Goal: Book appointment/travel/reservation

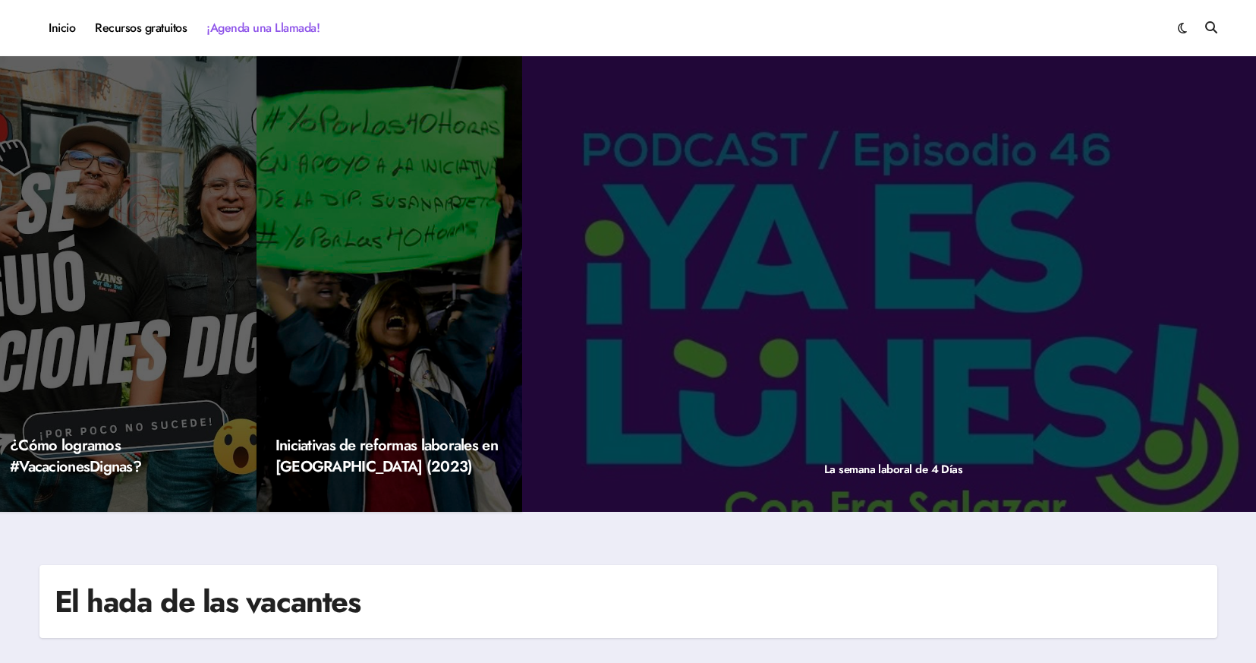
click at [287, 31] on link "¡Agenda una Llamada!" at bounding box center [263, 28] width 133 height 41
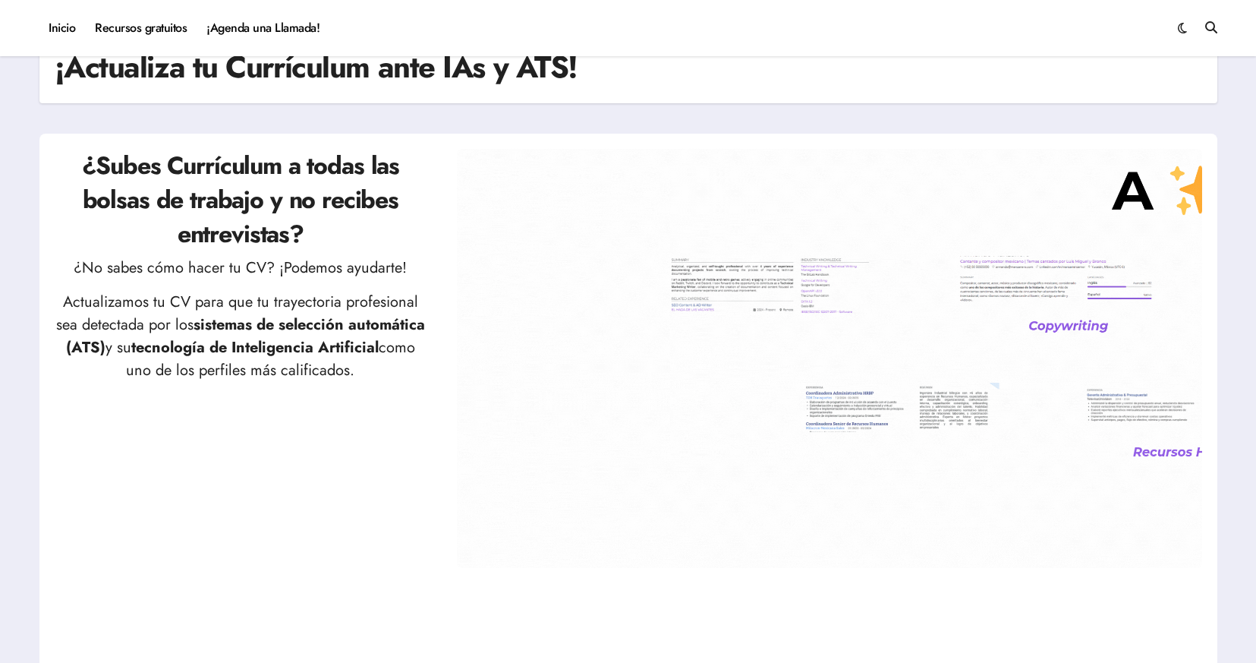
scroll to position [19, 0]
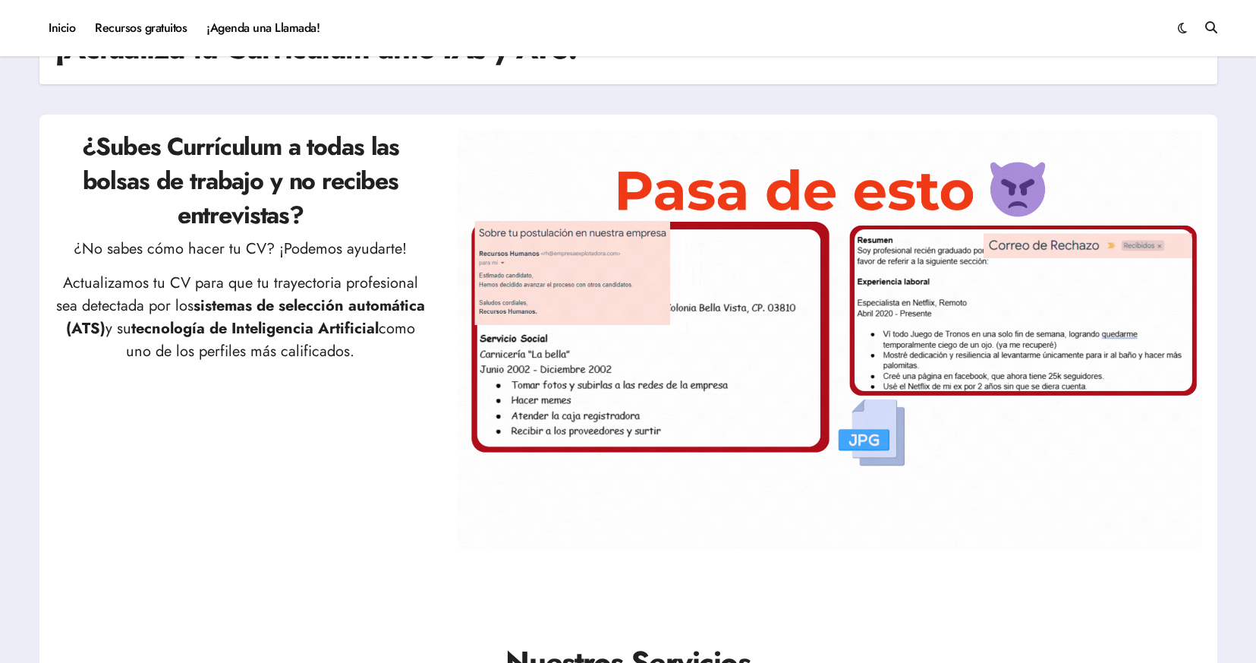
click at [645, 449] on img at bounding box center [829, 339] width 745 height 419
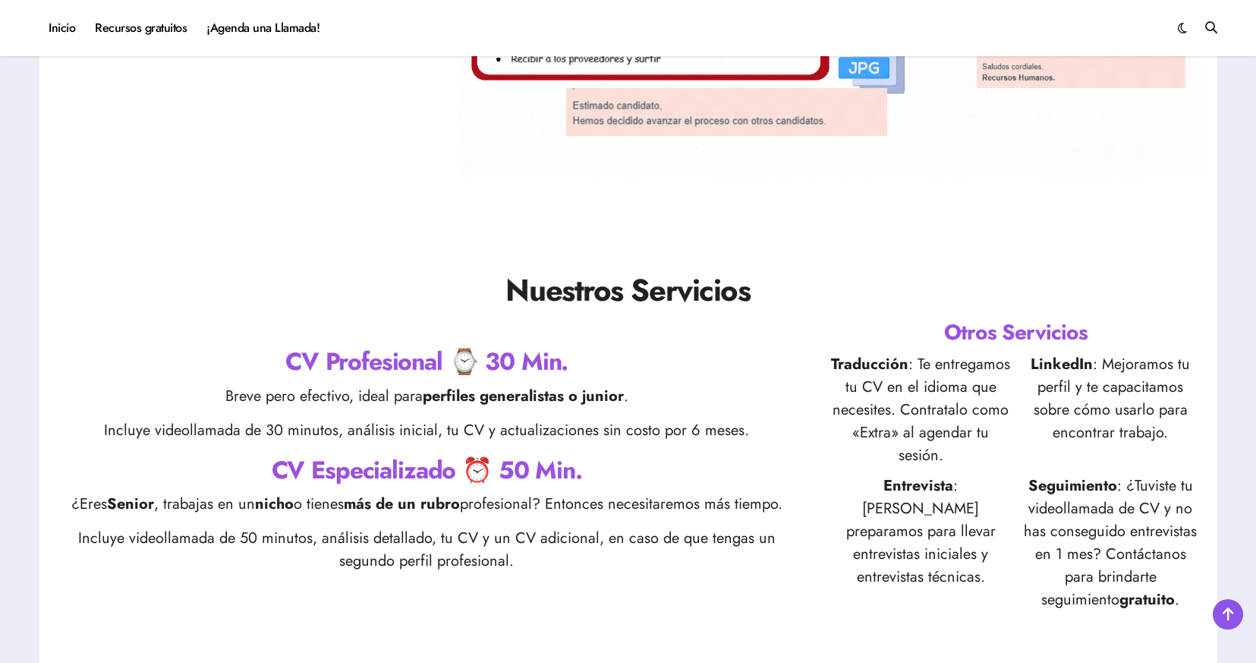
scroll to position [469, 0]
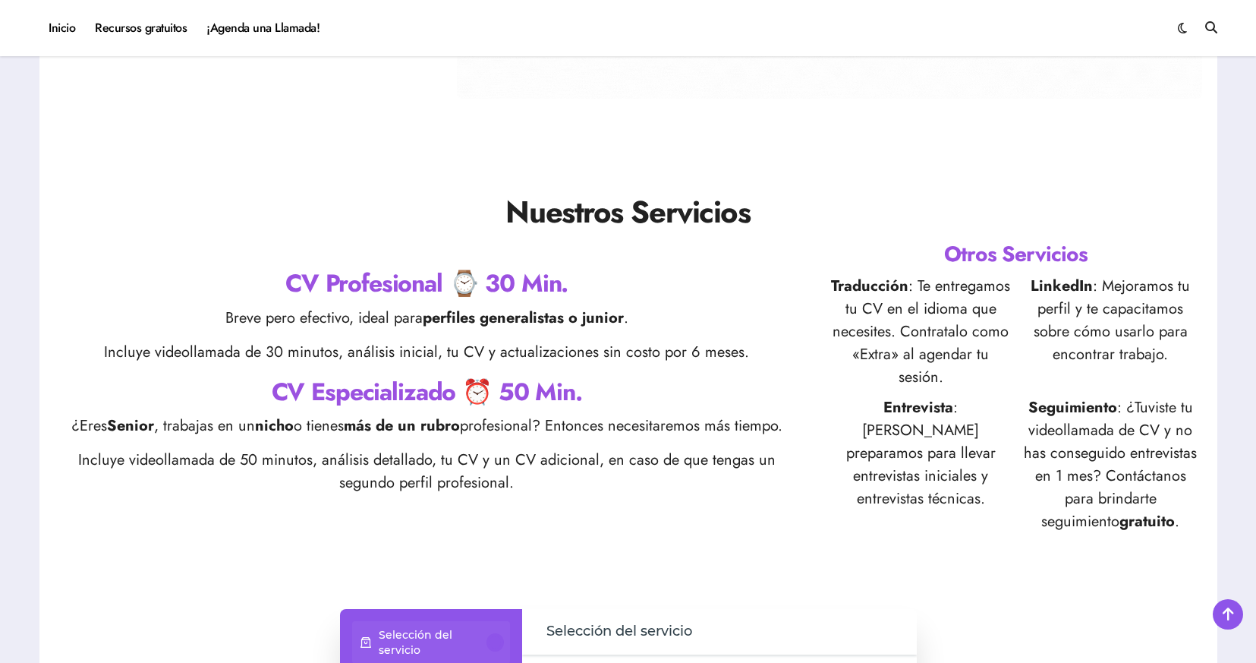
click at [523, 293] on h2 "CV Profesional ⌚ 30 Min." at bounding box center [427, 283] width 745 height 34
click at [558, 376] on h2 "CV Especializado ⏰ 50 Min." at bounding box center [427, 392] width 745 height 34
click at [549, 386] on h2 "CV Especializado ⏰ 50 Min." at bounding box center [427, 392] width 745 height 34
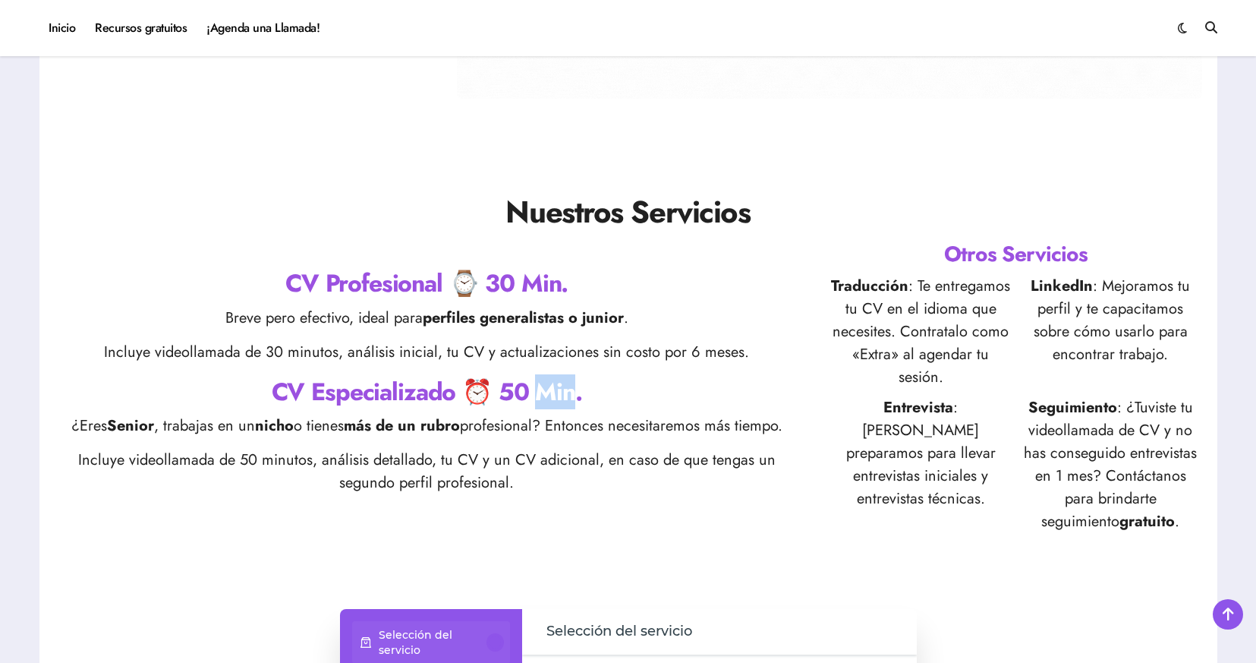
click at [540, 401] on h2 "CV Especializado ⏰ 50 Min." at bounding box center [427, 392] width 745 height 34
click at [431, 350] on p "Incluye videollamada de 30 minutos, análisis inicial, tu CV y actualizaciones s…" at bounding box center [427, 352] width 745 height 23
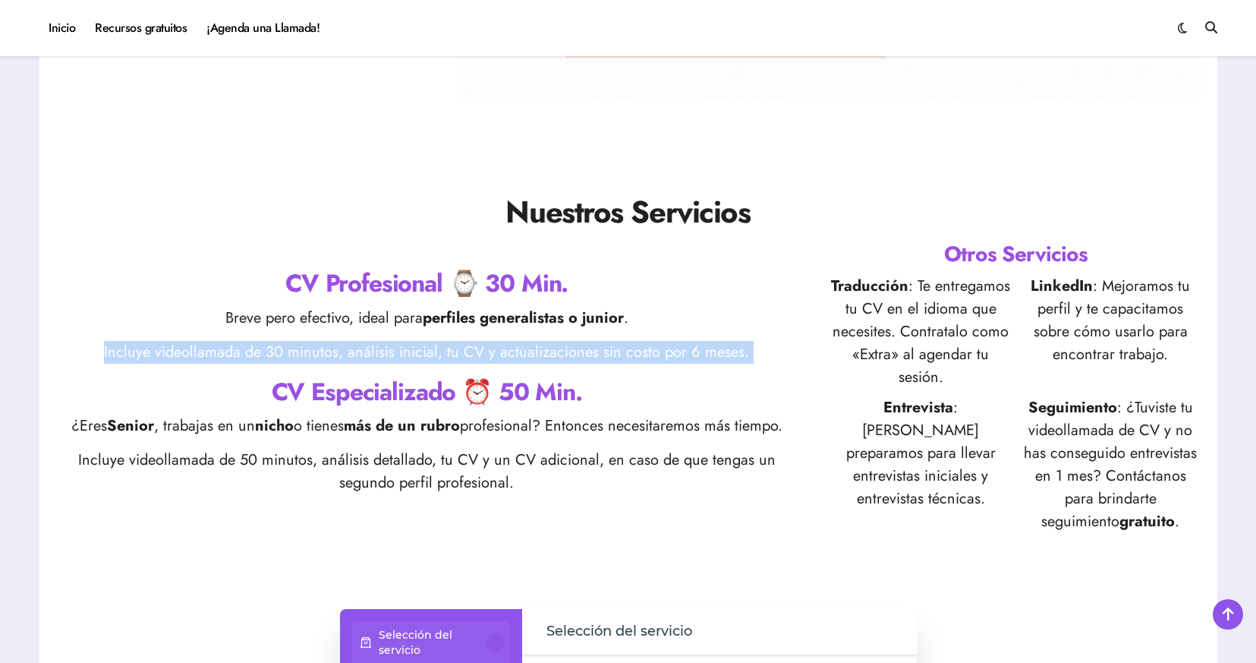
click at [431, 350] on p "Incluye videollamada de 30 minutos, análisis inicial, tu CV y actualizaciones s…" at bounding box center [427, 352] width 745 height 23
click at [408, 350] on p "Incluye videollamada de 30 minutos, análisis inicial, tu CV y actualizaciones s…" at bounding box center [427, 352] width 745 height 23
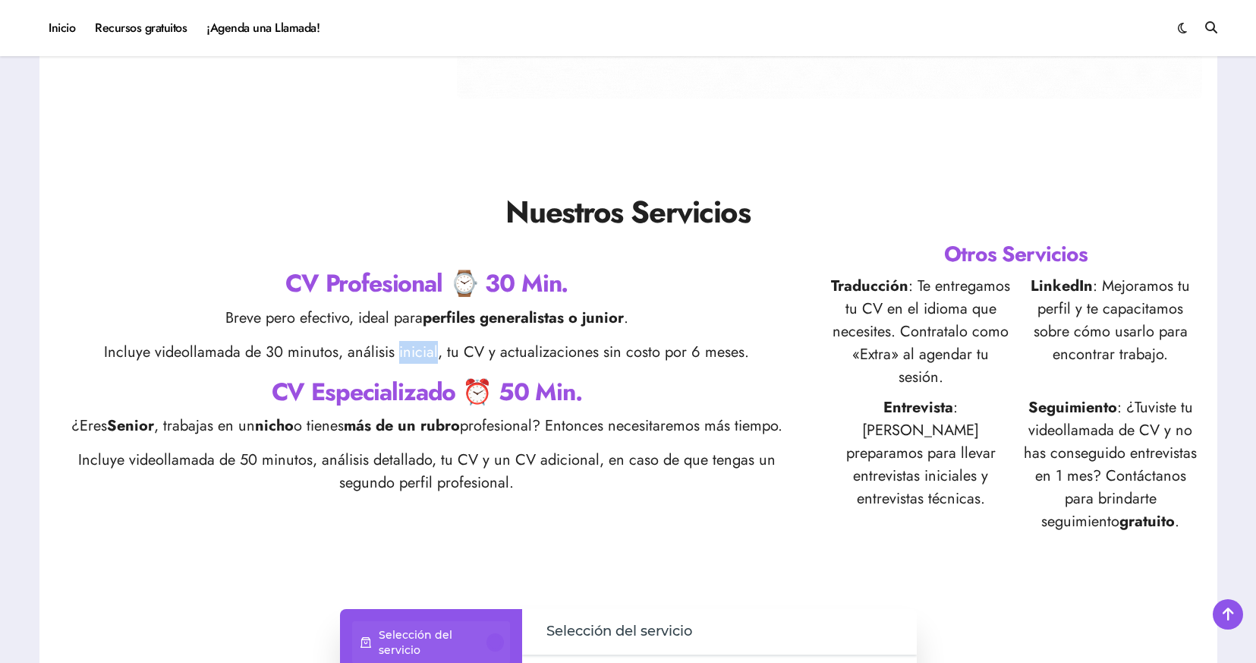
click at [408, 350] on p "Incluye videollamada de 30 minutos, análisis inicial, tu CV y actualizaciones s…" at bounding box center [427, 352] width 745 height 23
click at [458, 412] on div "CV Profesional ⌚ 30 Min. Breve pero efectivo, ideal para perfiles generalistas …" at bounding box center [427, 386] width 745 height 240
drag, startPoint x: 411, startPoint y: 345, endPoint x: 445, endPoint y: 346, distance: 34.9
click at [445, 346] on p "Incluye videollamada de 30 minutos, análisis inicial, tu CV y actualizaciones s…" at bounding box center [427, 352] width 745 height 23
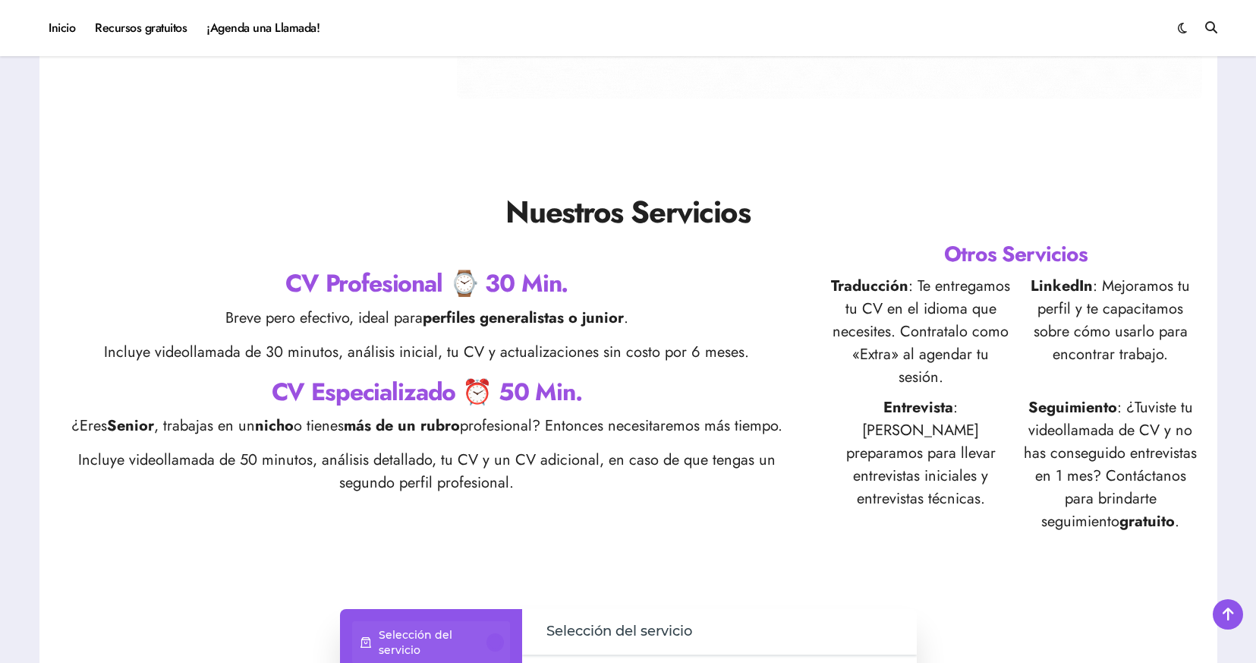
click at [456, 349] on p "Incluye videollamada de 30 minutos, análisis inicial, tu CV y actualizaciones s…" at bounding box center [427, 352] width 745 height 23
click at [424, 354] on p "Incluye videollamada de 30 minutos, análisis inicial, tu CV y actualizaciones s…" at bounding box center [427, 352] width 745 height 23
click at [478, 349] on p "Incluye videollamada de 30 minutos, análisis inicial, tu CV y actualizaciones s…" at bounding box center [427, 352] width 745 height 23
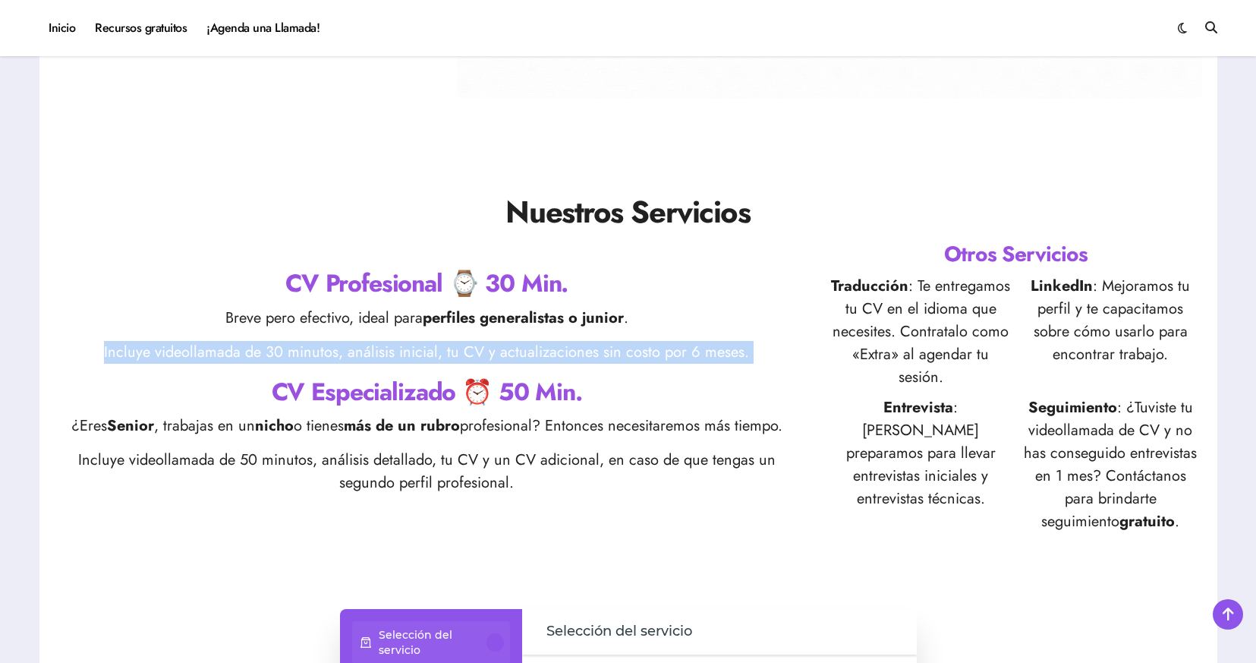
drag, startPoint x: 518, startPoint y: 338, endPoint x: 562, endPoint y: 373, distance: 56.8
click at [562, 373] on div "CV Profesional ⌚ 30 Min. Breve pero efectivo, ideal para perfiles generalistas …" at bounding box center [427, 386] width 745 height 240
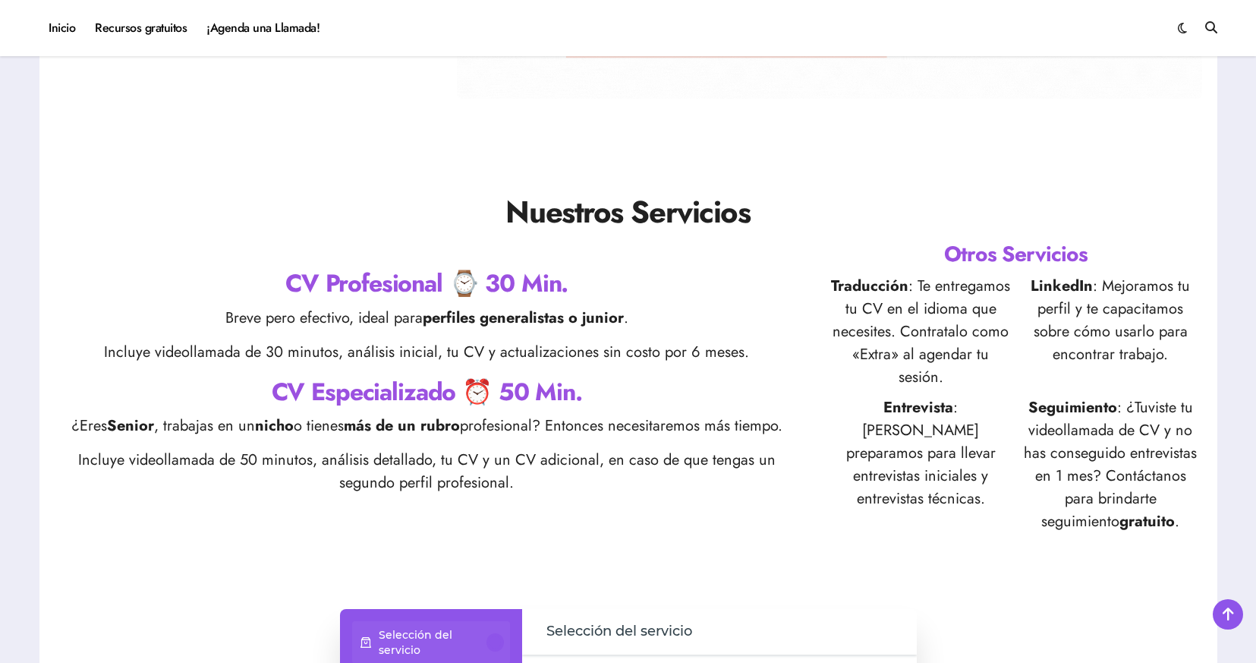
click at [593, 445] on div "CV Profesional ⌚ 30 Min. Breve pero efectivo, ideal para perfiles generalistas …" at bounding box center [427, 386] width 745 height 240
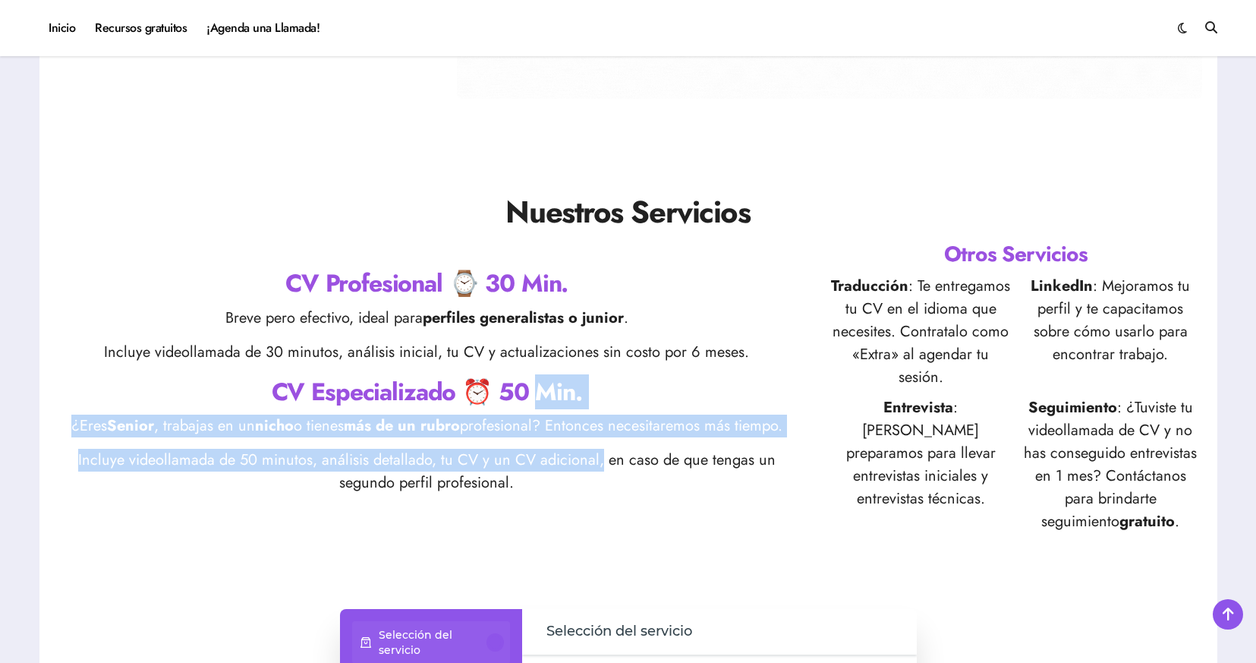
drag, startPoint x: 600, startPoint y: 469, endPoint x: 521, endPoint y: 389, distance: 112.2
click at [531, 396] on div "CV Profesional ⌚ 30 Min. Breve pero efectivo, ideal para perfiles generalistas …" at bounding box center [427, 386] width 745 height 240
click at [546, 444] on div "CV Profesional ⌚ 30 Min. Breve pero efectivo, ideal para perfiles generalistas …" at bounding box center [427, 386] width 745 height 240
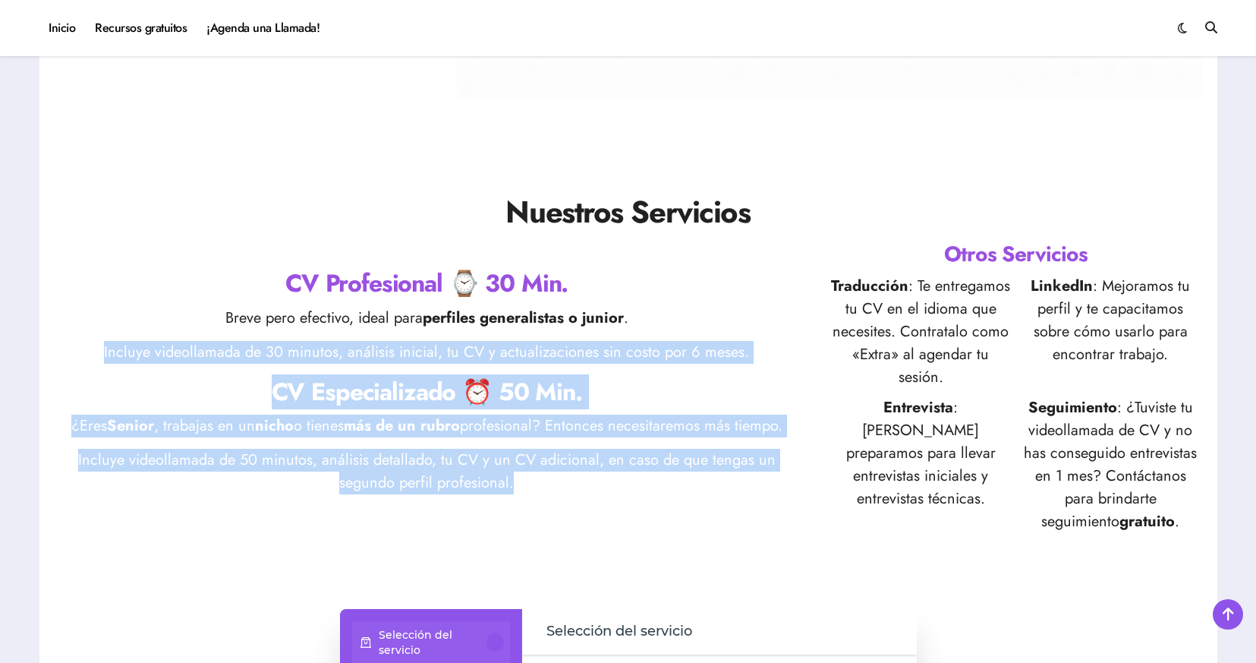
drag, startPoint x: 549, startPoint y: 463, endPoint x: 497, endPoint y: 333, distance: 139.9
click at [497, 335] on div "CV Profesional ⌚ 30 Min. Breve pero efectivo, ideal para perfiles generalistas …" at bounding box center [427, 386] width 745 height 240
click at [497, 332] on div "CV Profesional ⌚ 30 Min. Breve pero efectivo, ideal para perfiles generalistas …" at bounding box center [427, 386] width 745 height 240
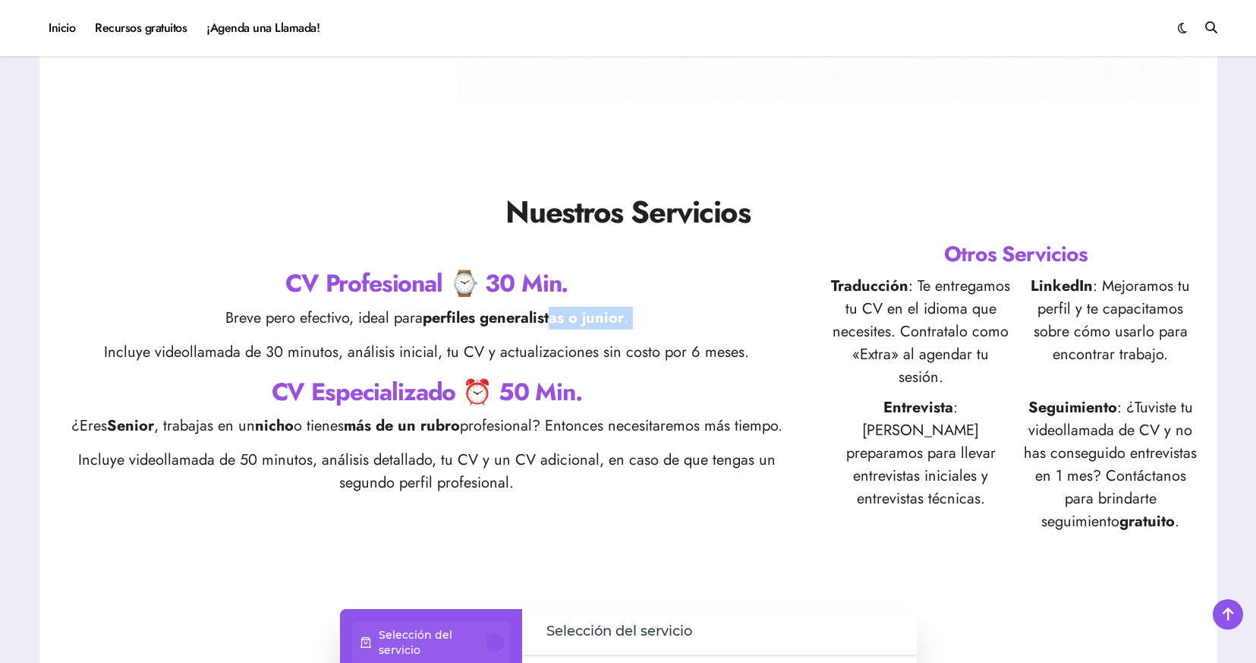
drag, startPoint x: 553, startPoint y: 316, endPoint x: 587, endPoint y: 339, distance: 41.0
click at [587, 339] on div "CV Profesional ⌚ 30 Min. Breve pero efectivo, ideal para perfiles generalistas …" at bounding box center [427, 386] width 745 height 240
click at [587, 341] on p "Incluye videollamada de 30 minutos, análisis inicial, tu CV y actualizaciones s…" at bounding box center [427, 352] width 745 height 23
click at [571, 331] on div "CV Profesional ⌚ 30 Min. Breve pero efectivo, ideal para perfiles generalistas …" at bounding box center [427, 386] width 745 height 240
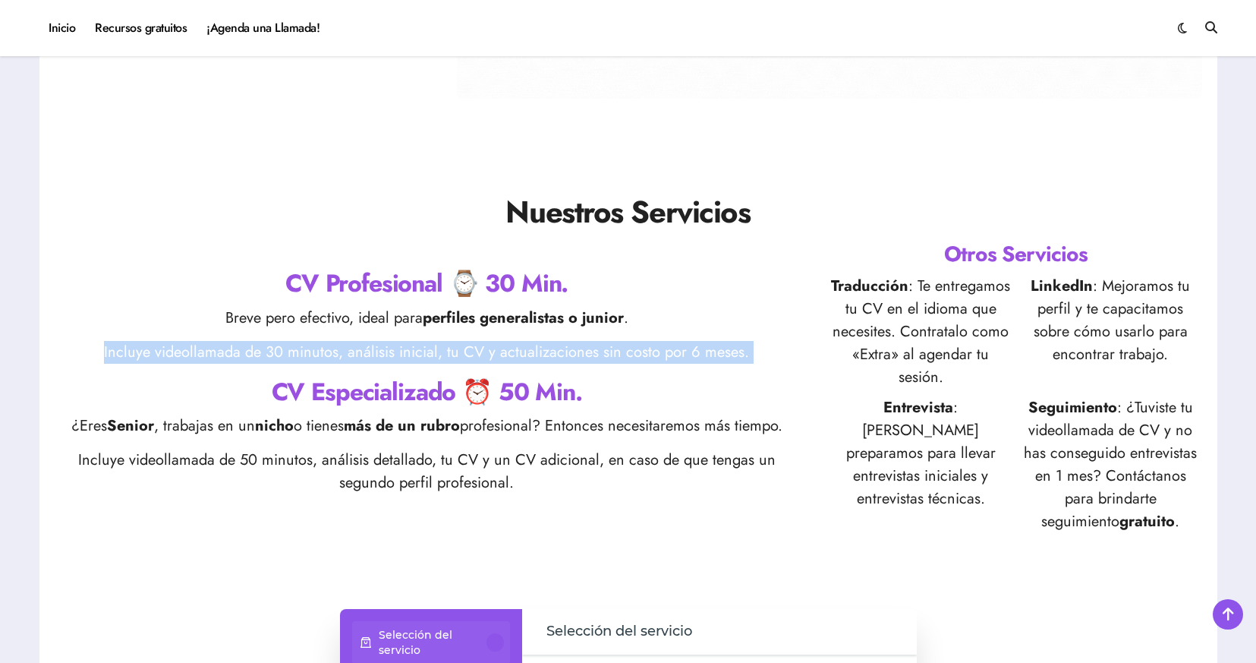
click at [571, 331] on div "CV Profesional ⌚ 30 Min. Breve pero efectivo, ideal para perfiles generalistas …" at bounding box center [427, 386] width 745 height 240
click at [596, 348] on p "Incluye videollamada de 30 minutos, análisis inicial, tu CV y actualizaciones s…" at bounding box center [427, 352] width 745 height 23
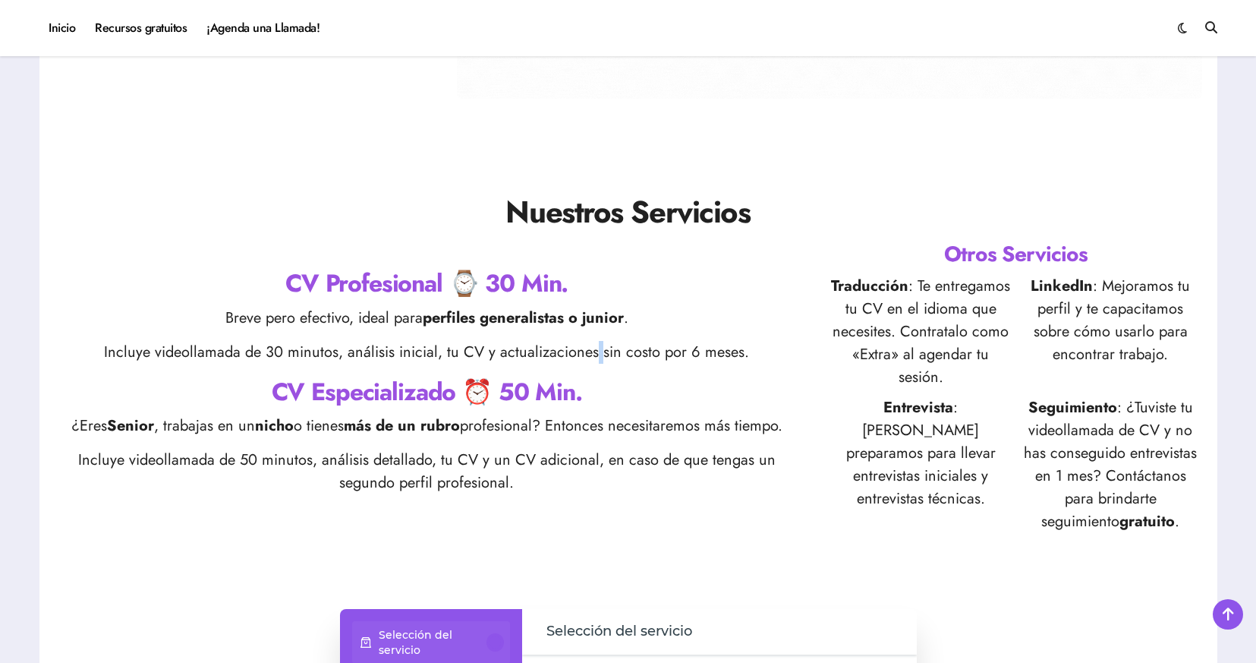
click at [596, 348] on p "Incluye videollamada de 30 minutos, análisis inicial, tu CV y actualizaciones s…" at bounding box center [427, 352] width 745 height 23
click at [959, 272] on div "Otros Servicios Traducción : Te entregamos tu CV en el idioma que necesites. Co…" at bounding box center [1016, 386] width 373 height 294
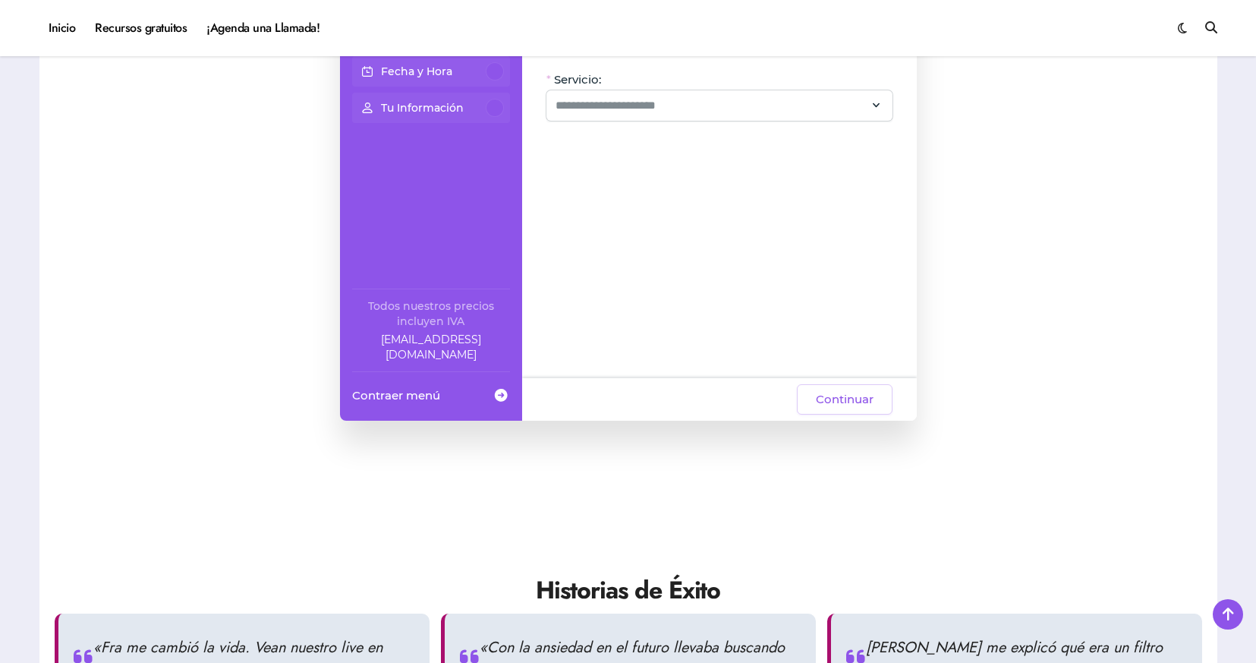
scroll to position [901, 0]
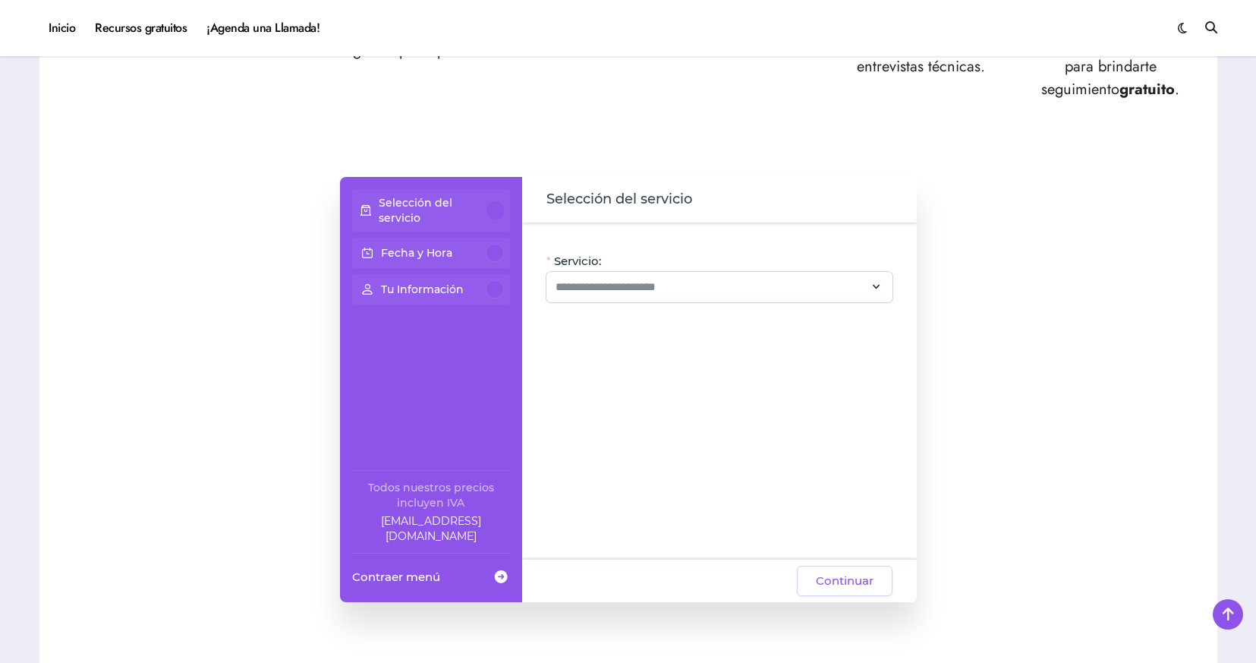
click at [495, 261] on div at bounding box center [495, 253] width 18 height 18
click at [609, 288] on input "Servicio:" at bounding box center [711, 287] width 310 height 18
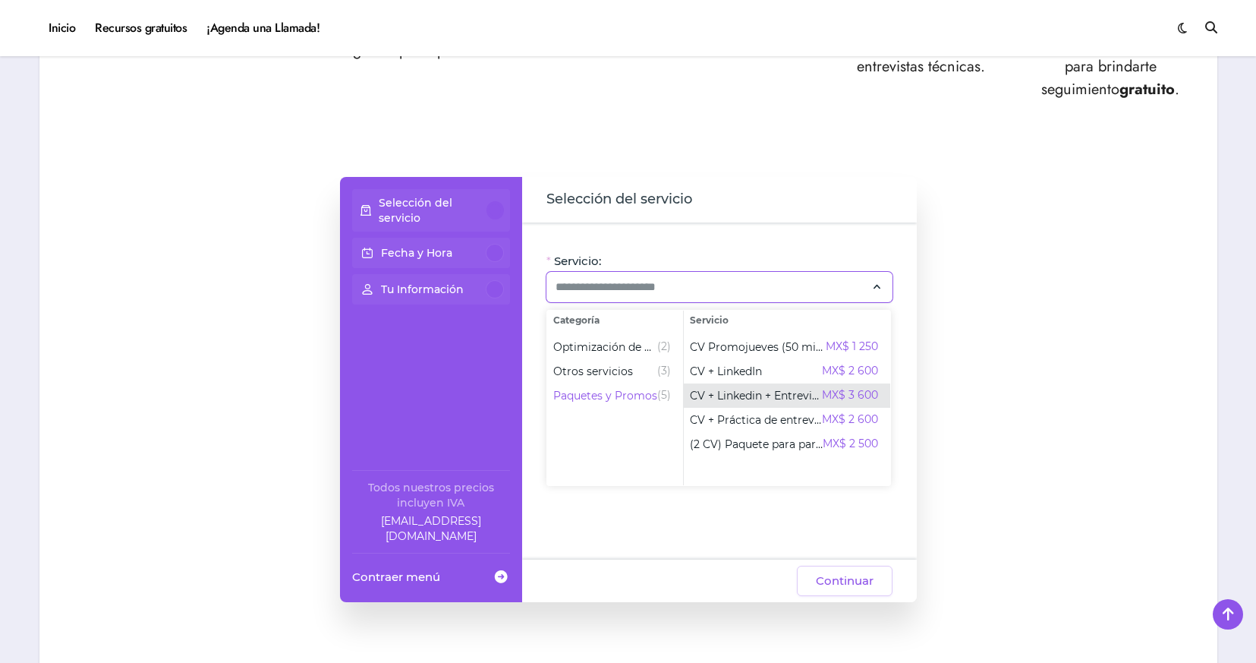
click at [719, 388] on span "CV + Linkedin + Entrevista" at bounding box center [756, 395] width 132 height 15
type input "**********"
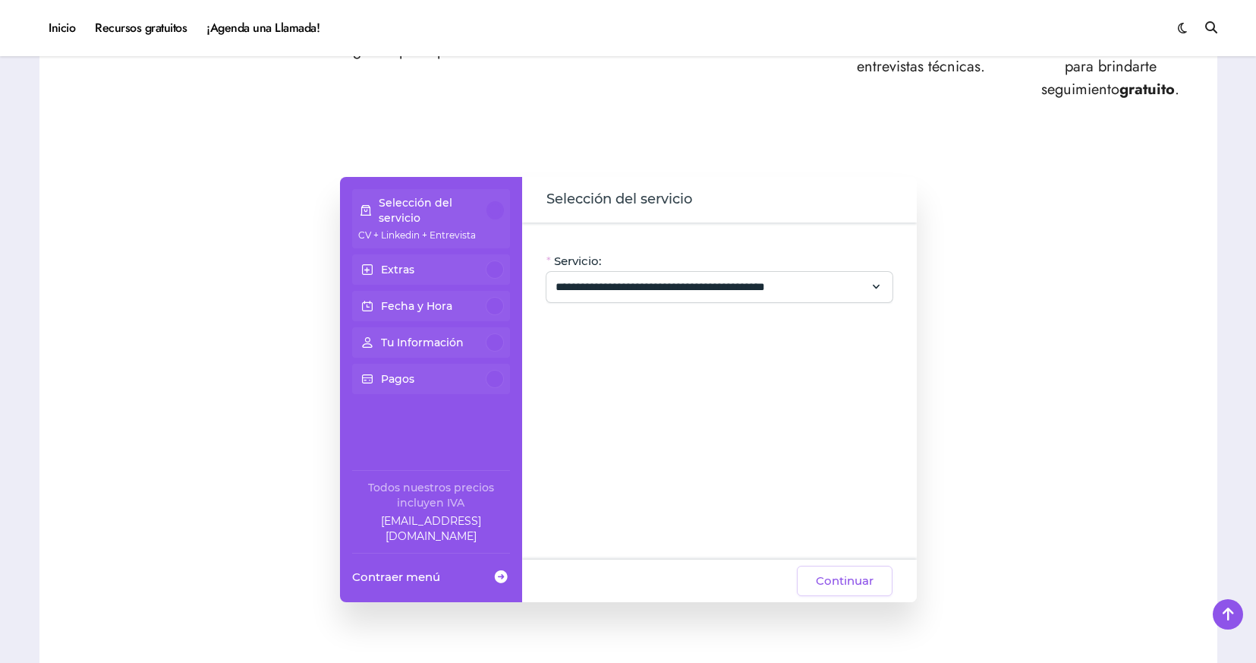
click at [460, 266] on div "Extras" at bounding box center [431, 269] width 146 height 18
click at [488, 273] on div at bounding box center [495, 269] width 18 height 18
click at [886, 578] on button "Continuar" at bounding box center [845, 580] width 96 height 30
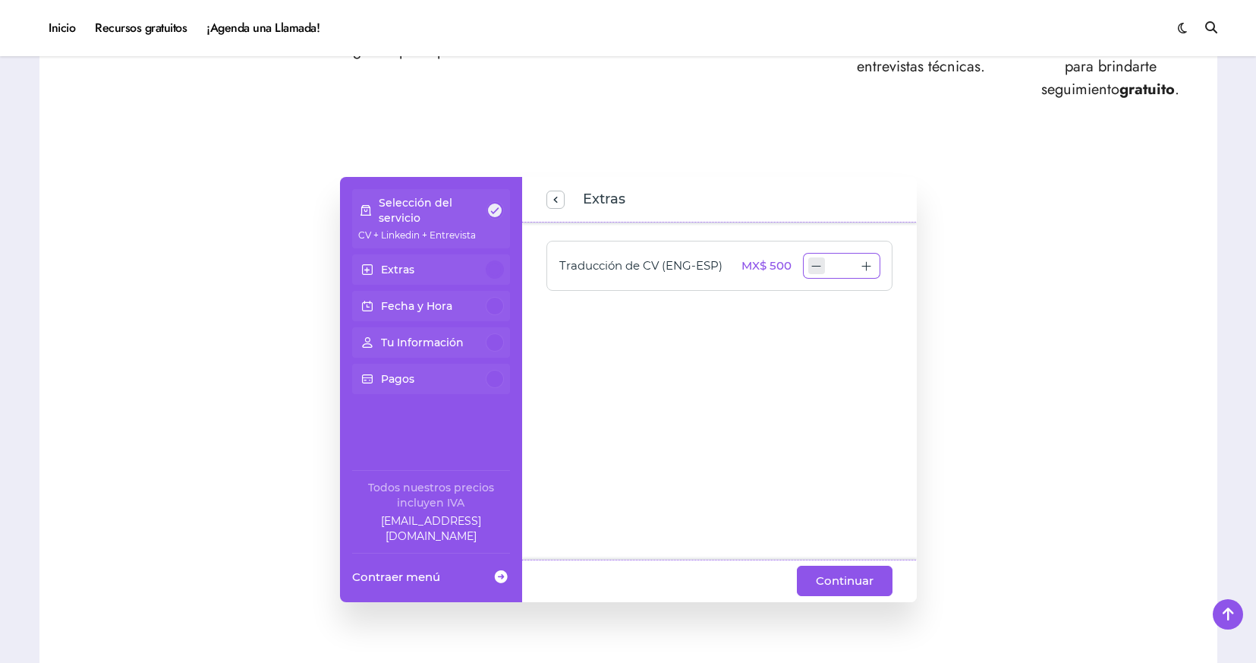
click at [819, 271] on icon "decrease number" at bounding box center [816, 265] width 17 height 17
click at [855, 603] on div "¿Subes Currículum a todas las bolsas de trabajo y no recibes entrevistas? ¿No s…" at bounding box center [628, 395] width 1178 height 2324
click at [857, 595] on button "Continuar" at bounding box center [845, 580] width 96 height 30
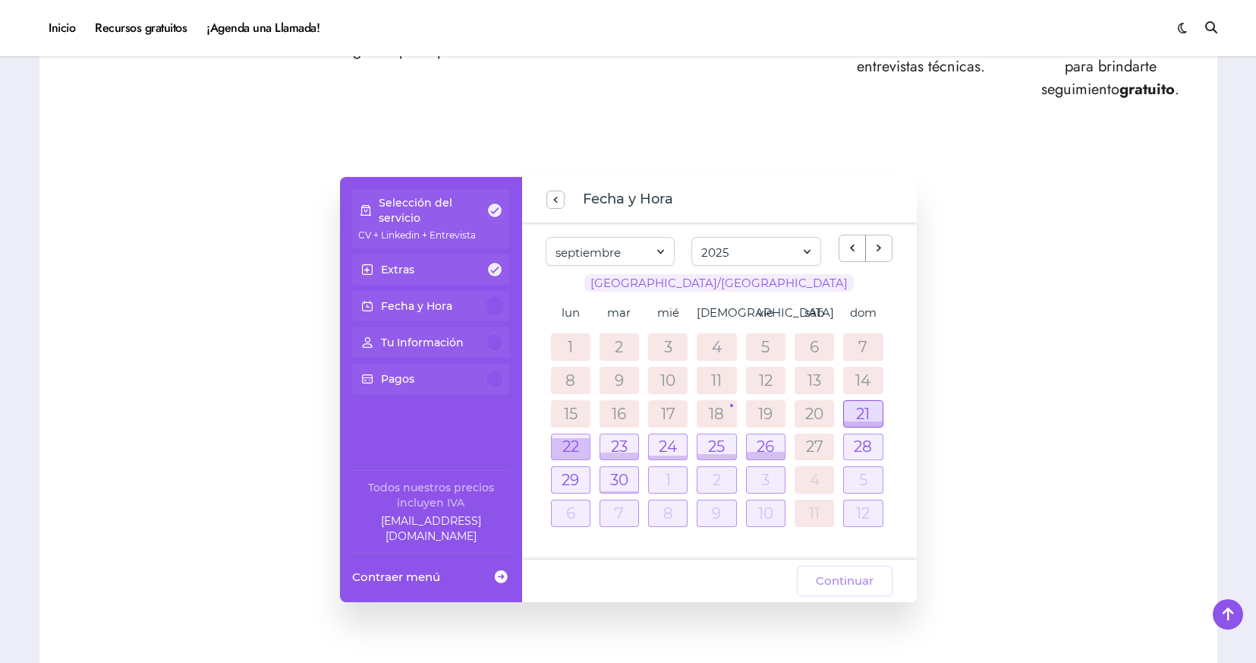
click at [872, 408] on div at bounding box center [863, 414] width 38 height 26
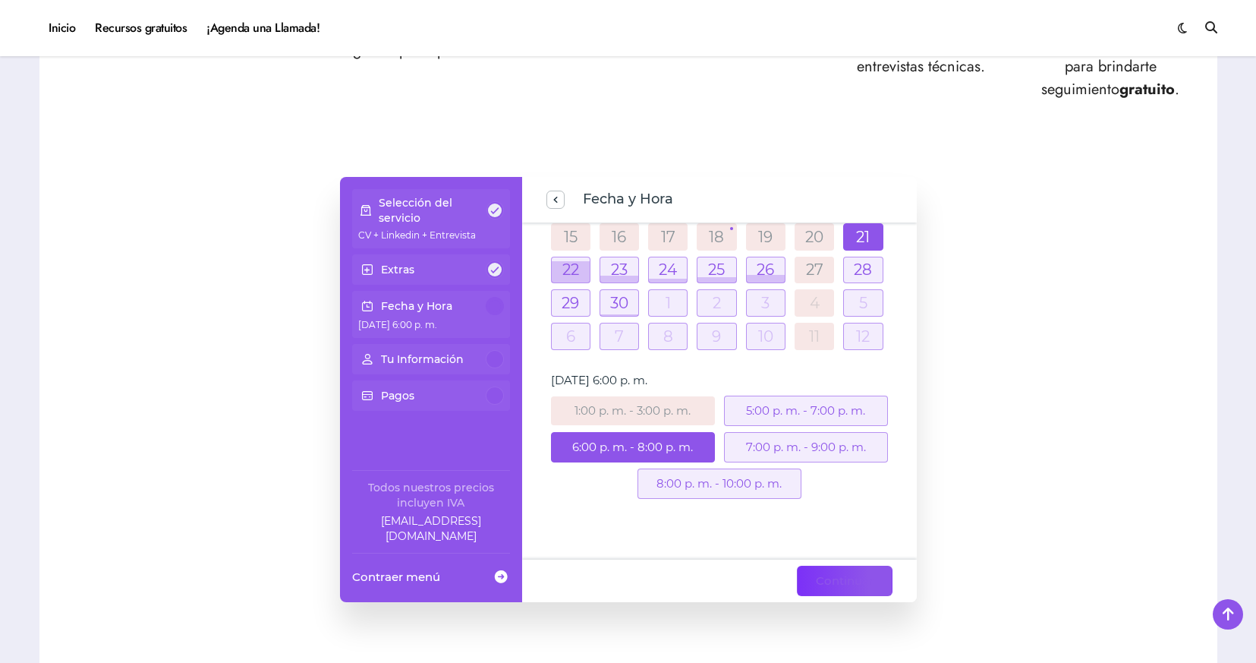
scroll to position [134, 0]
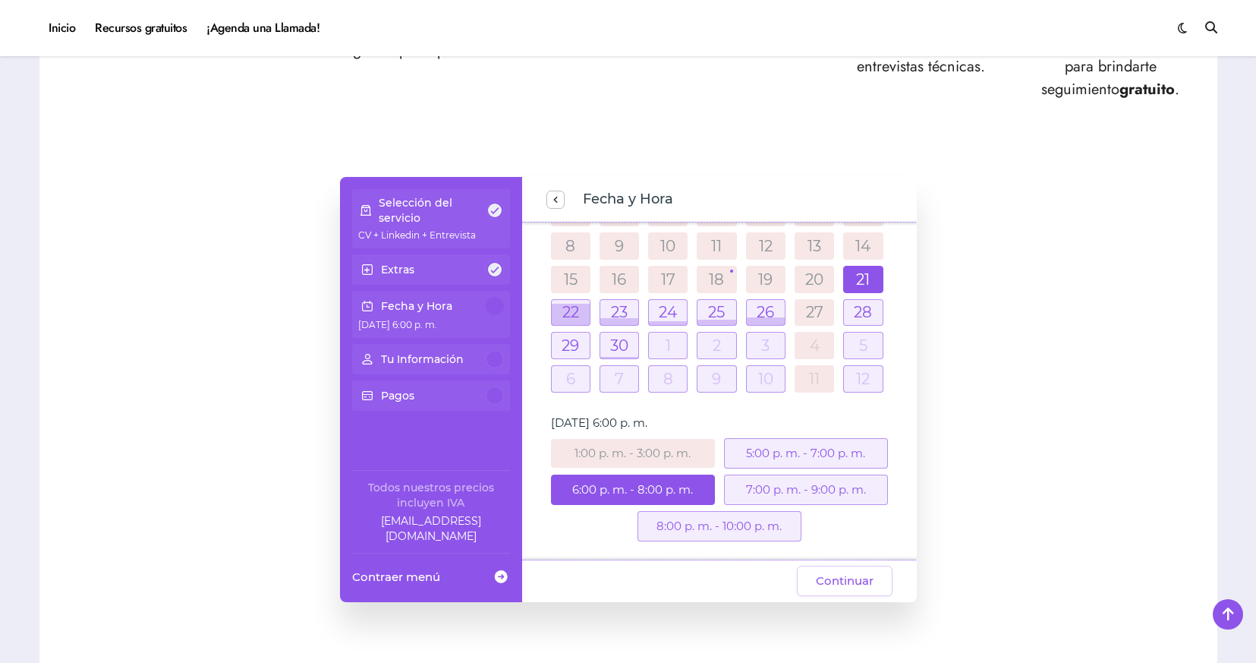
click at [818, 443] on div "5:00 p. m. - 7:00 p. m." at bounding box center [806, 453] width 164 height 30
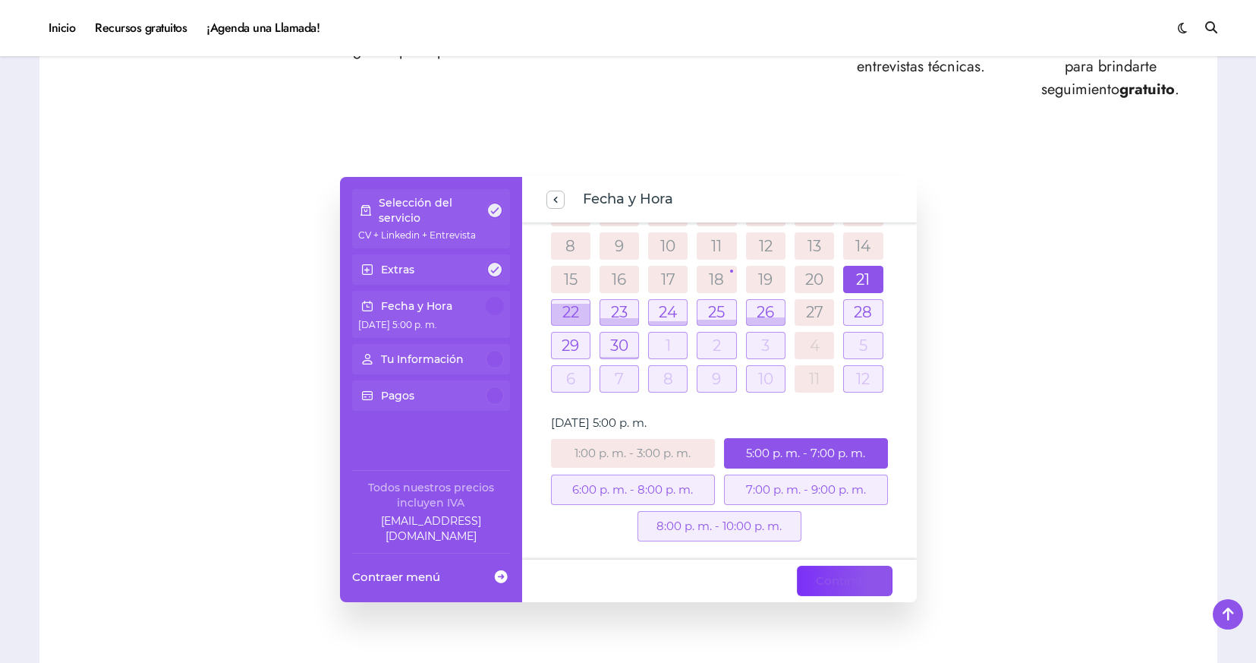
click at [853, 573] on span "Continuar" at bounding box center [845, 580] width 58 height 18
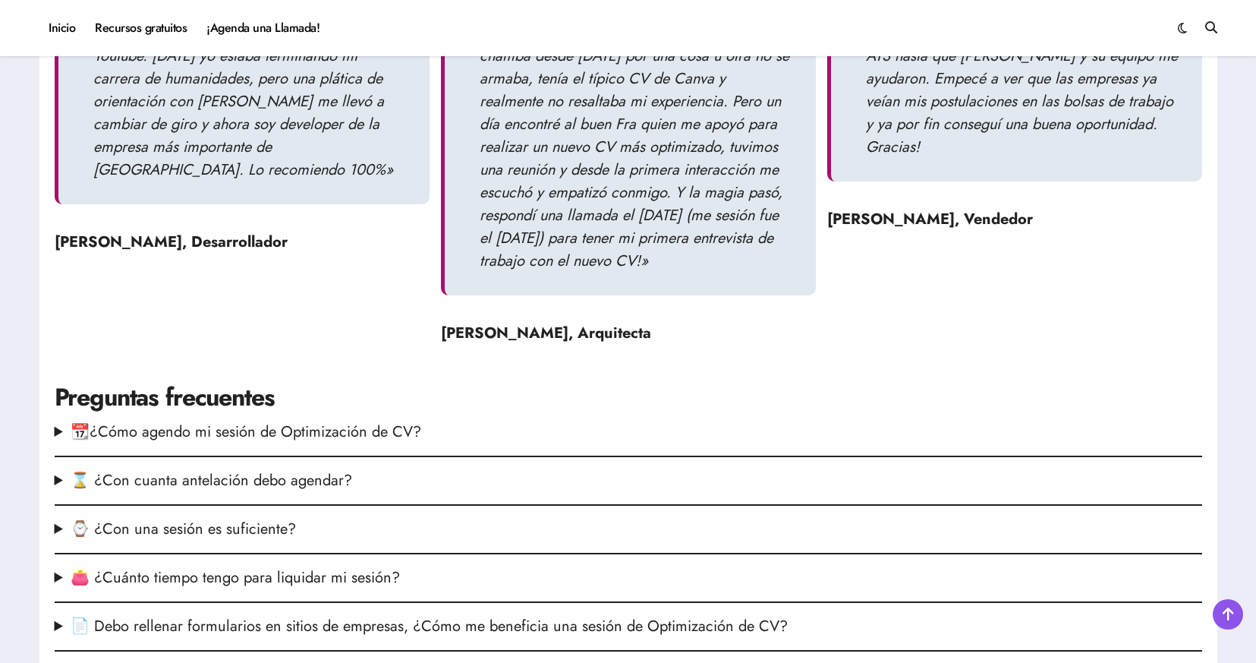
scroll to position [1852, 0]
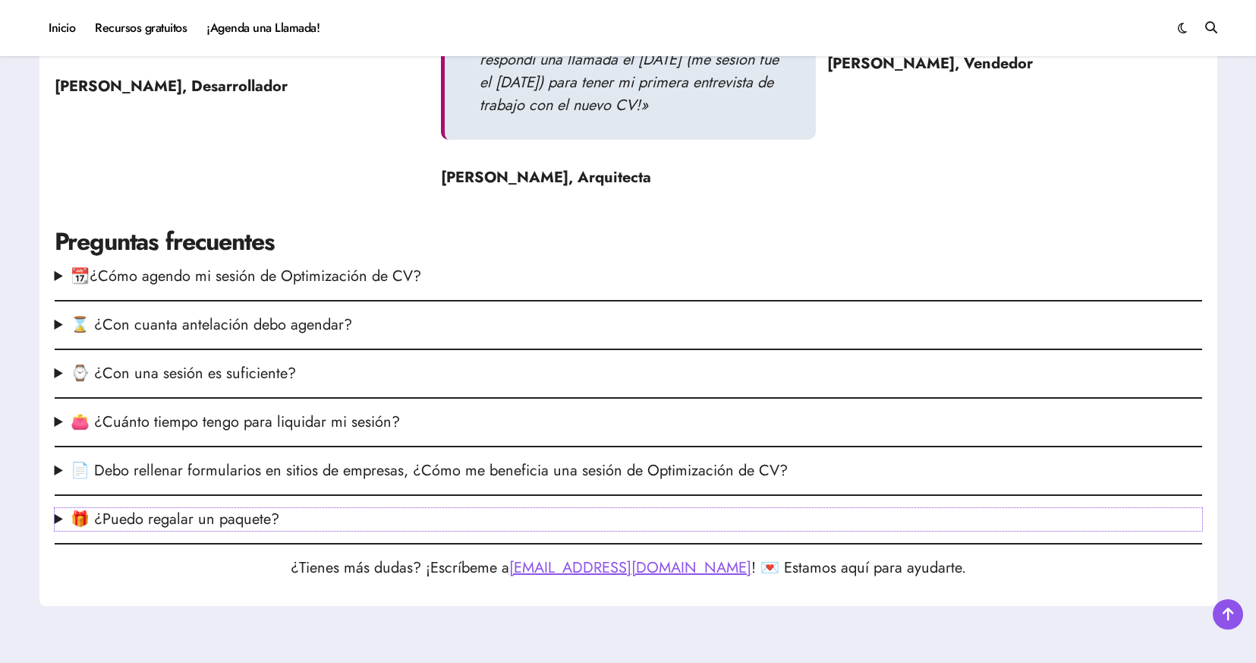
click at [452, 514] on summary "🎁 ¿Puedo regalar un paquete?" at bounding box center [629, 519] width 1148 height 23
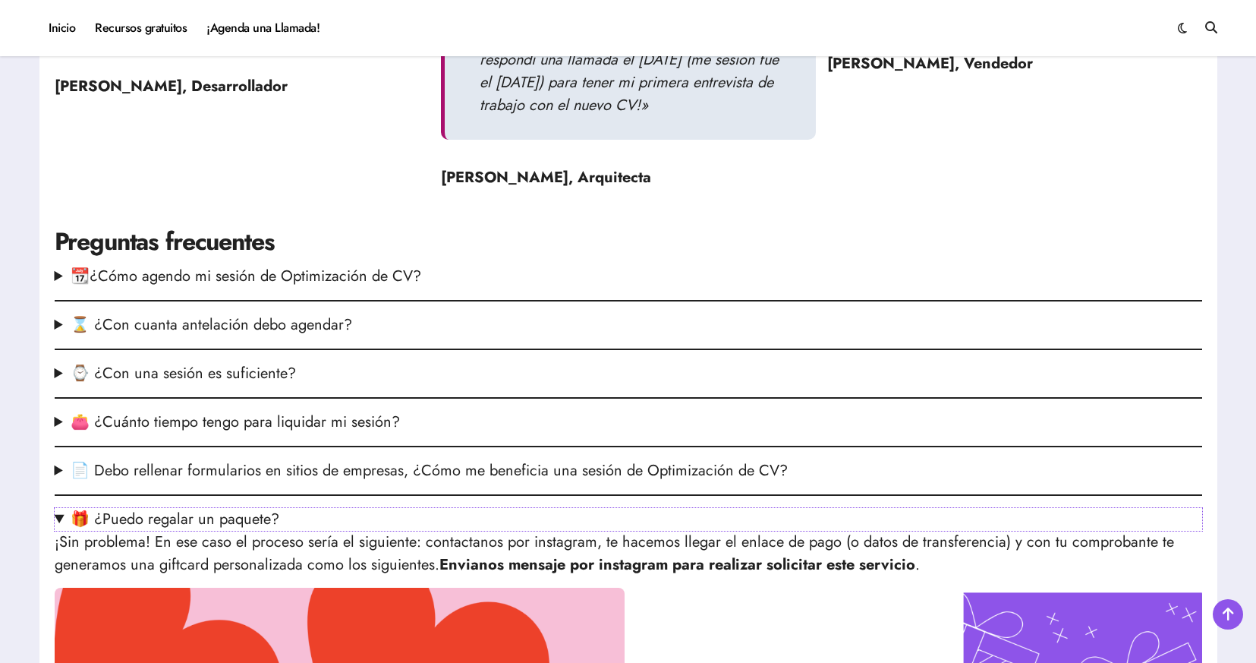
scroll to position [2174, 0]
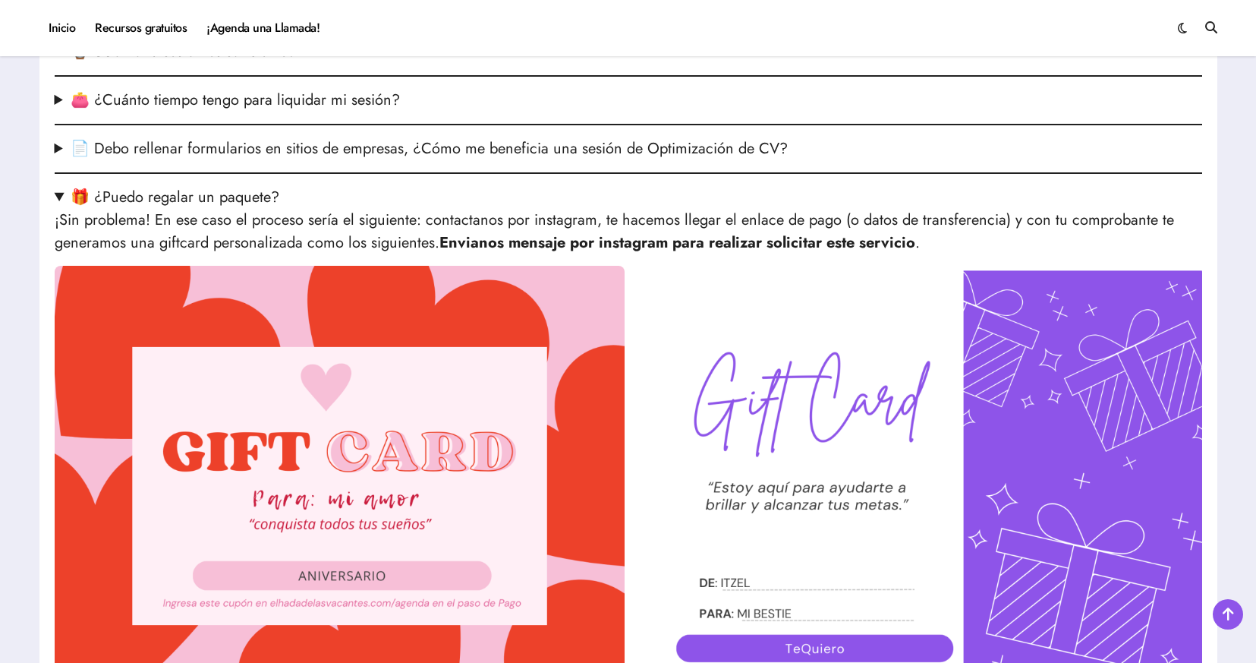
click at [512, 210] on p "¡Sin problema! En ese caso el proceso sería el siguiente: contactanos por insta…" at bounding box center [629, 232] width 1148 height 46
click at [442, 148] on summary "📄 Debo rellenar formularios en sitios de empresas, ¿Cómo me beneficia una sesió…" at bounding box center [629, 148] width 1148 height 23
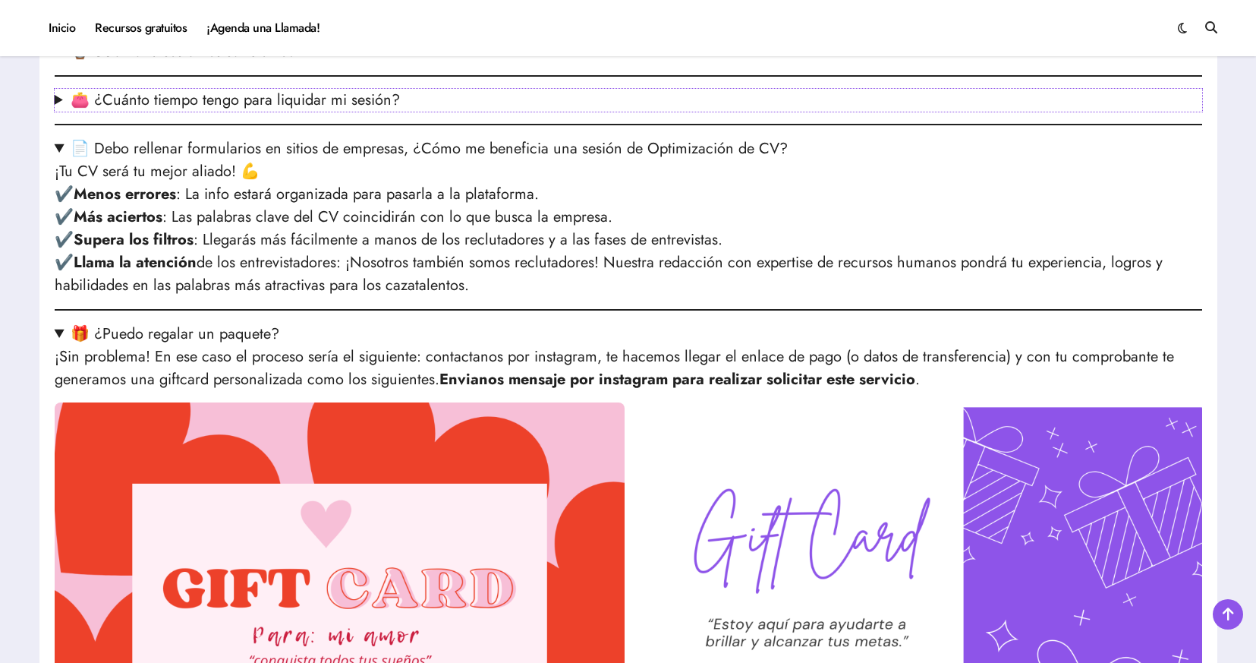
click at [420, 109] on summary "👛 ¿Cuánto tiempo tengo para liquidar mi sesión?" at bounding box center [629, 100] width 1148 height 23
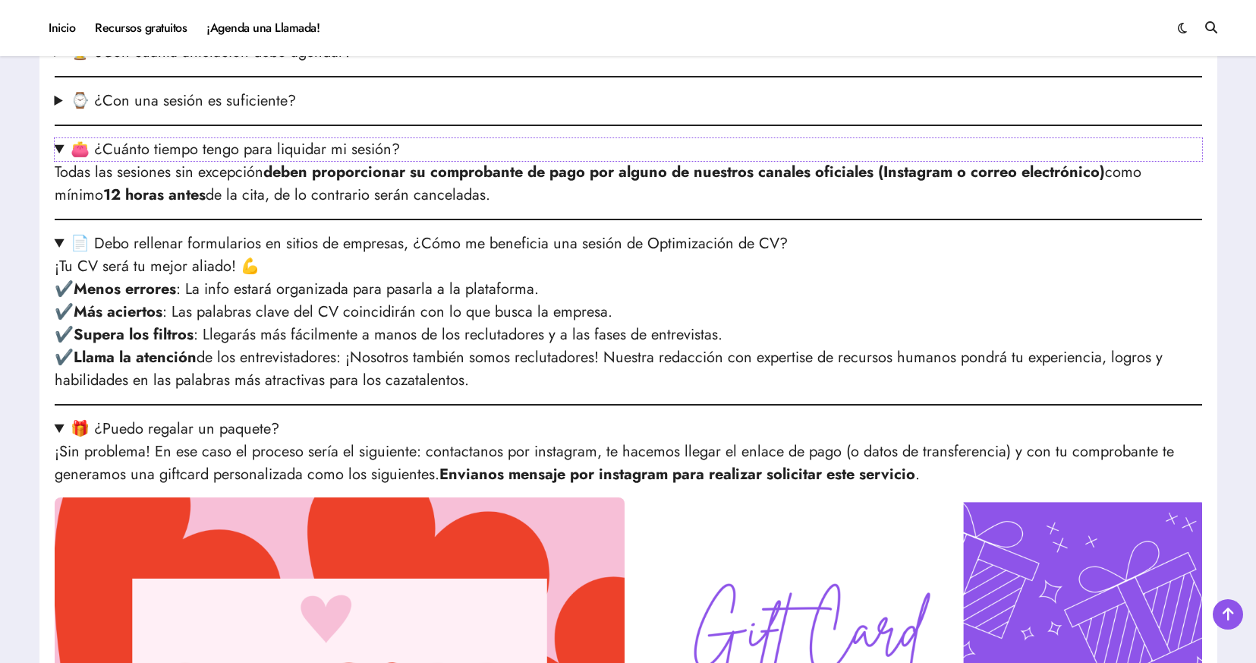
scroll to position [2114, 0]
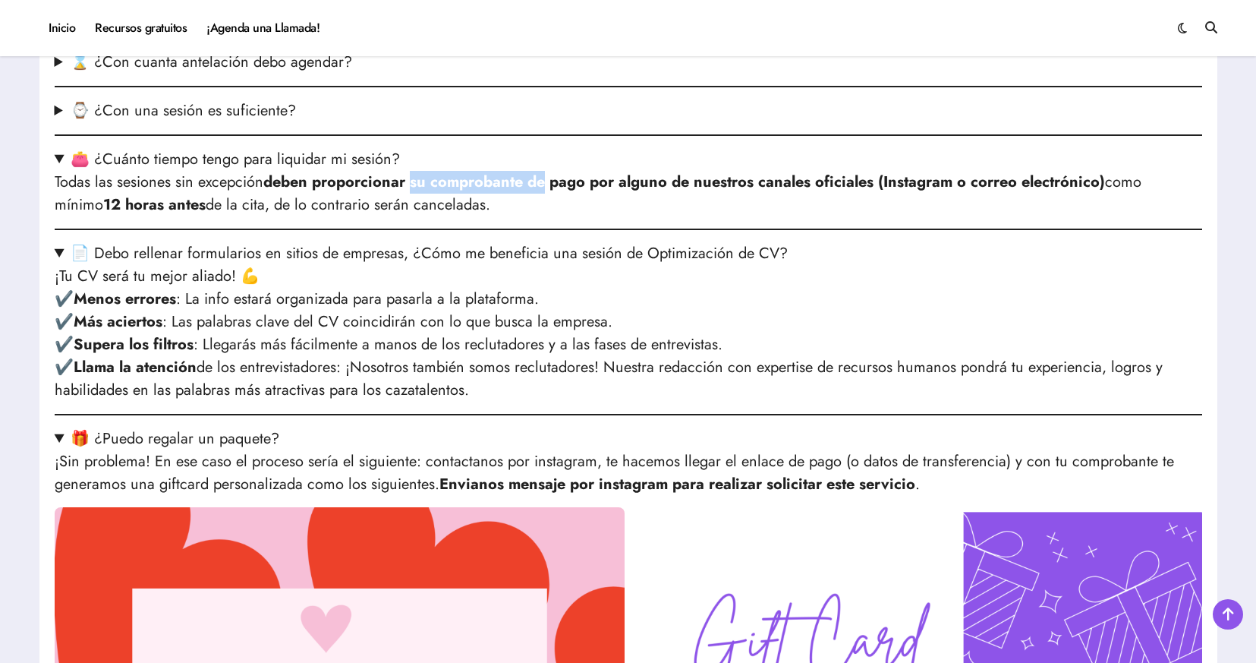
drag, startPoint x: 416, startPoint y: 186, endPoint x: 577, endPoint y: 189, distance: 160.9
click at [567, 190] on strong "deben proporcionar su comprobante de pago por alguno de nuestros canales oficia…" at bounding box center [684, 182] width 842 height 22
click at [577, 189] on strong "deben proporcionar su comprobante de pago por alguno de nuestros canales oficia…" at bounding box center [684, 182] width 842 height 22
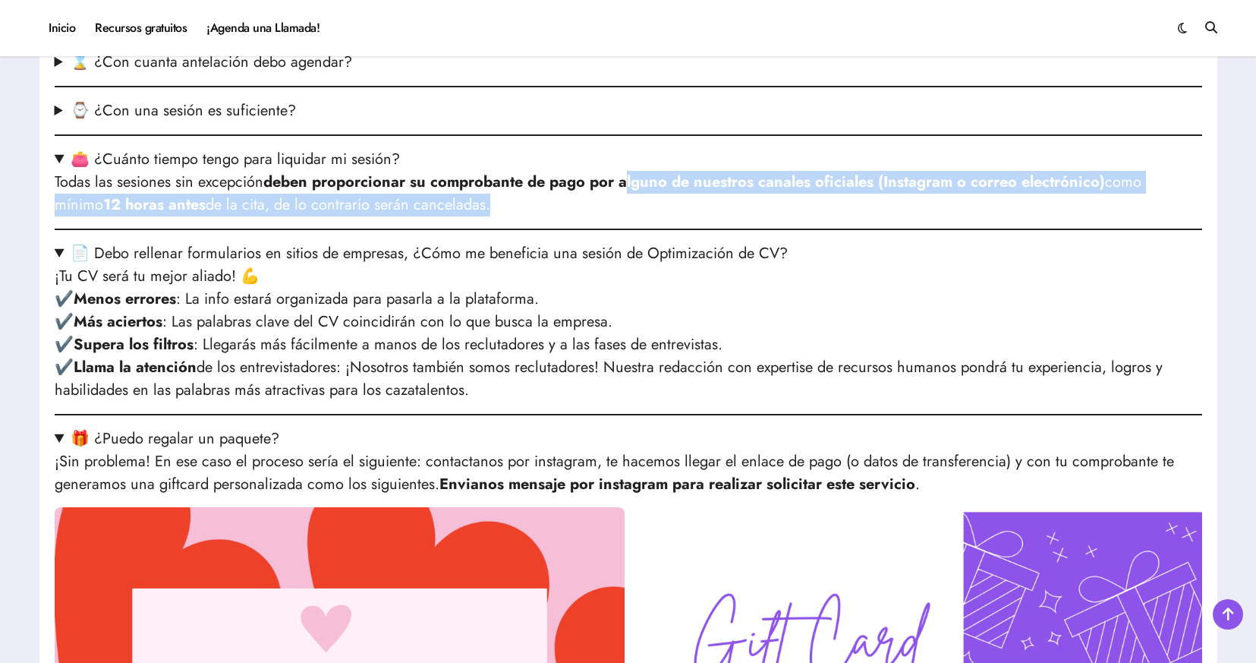
drag, startPoint x: 633, startPoint y: 184, endPoint x: 660, endPoint y: 216, distance: 42.0
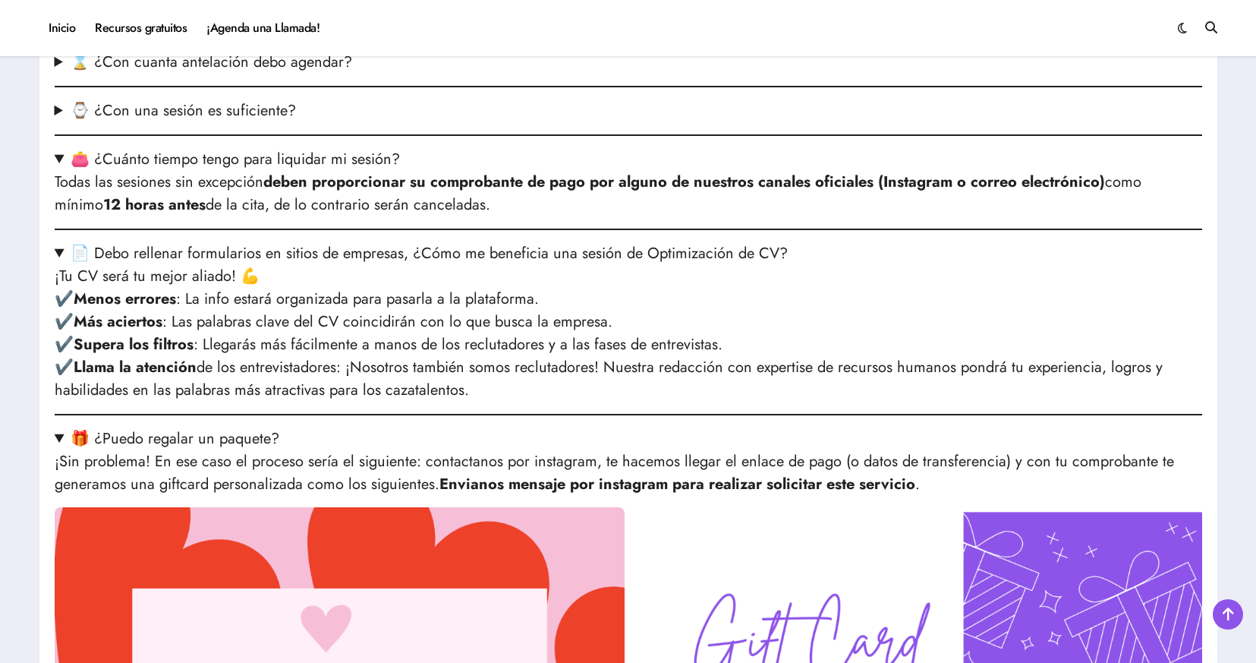
click at [748, 199] on p "Todas las sesiones sin excepción deben proporcionar su comprobante de pago por …" at bounding box center [629, 194] width 1148 height 46
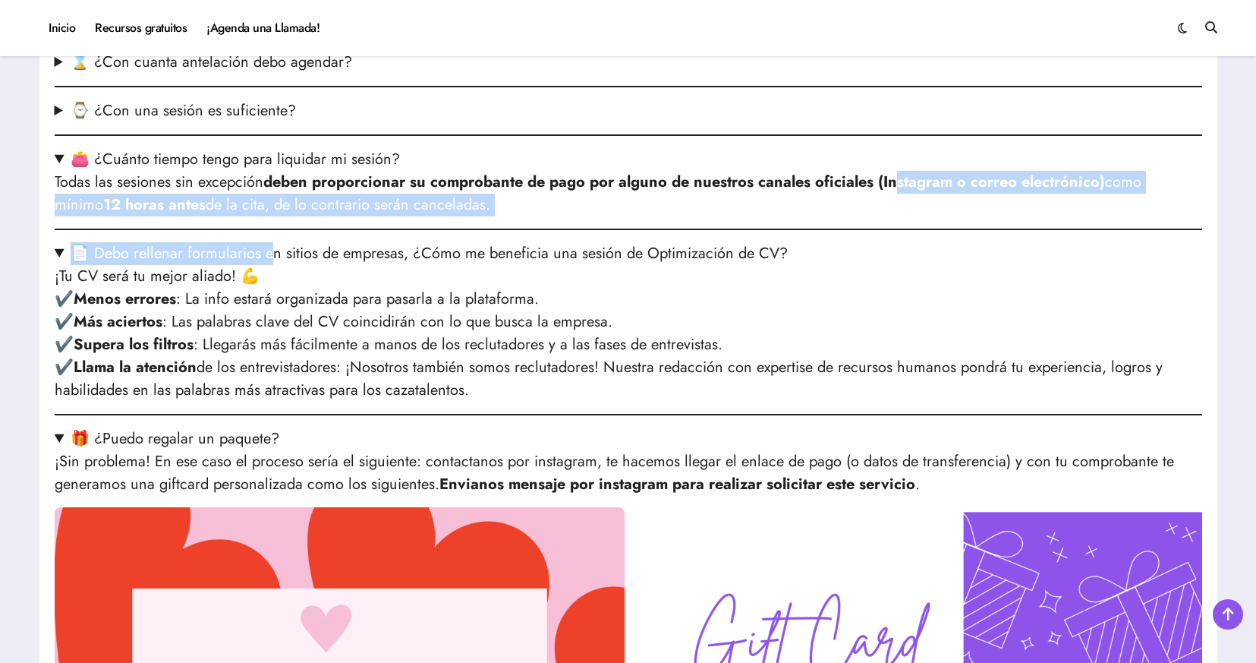
drag, startPoint x: 902, startPoint y: 181, endPoint x: 269, endPoint y: 241, distance: 635.7
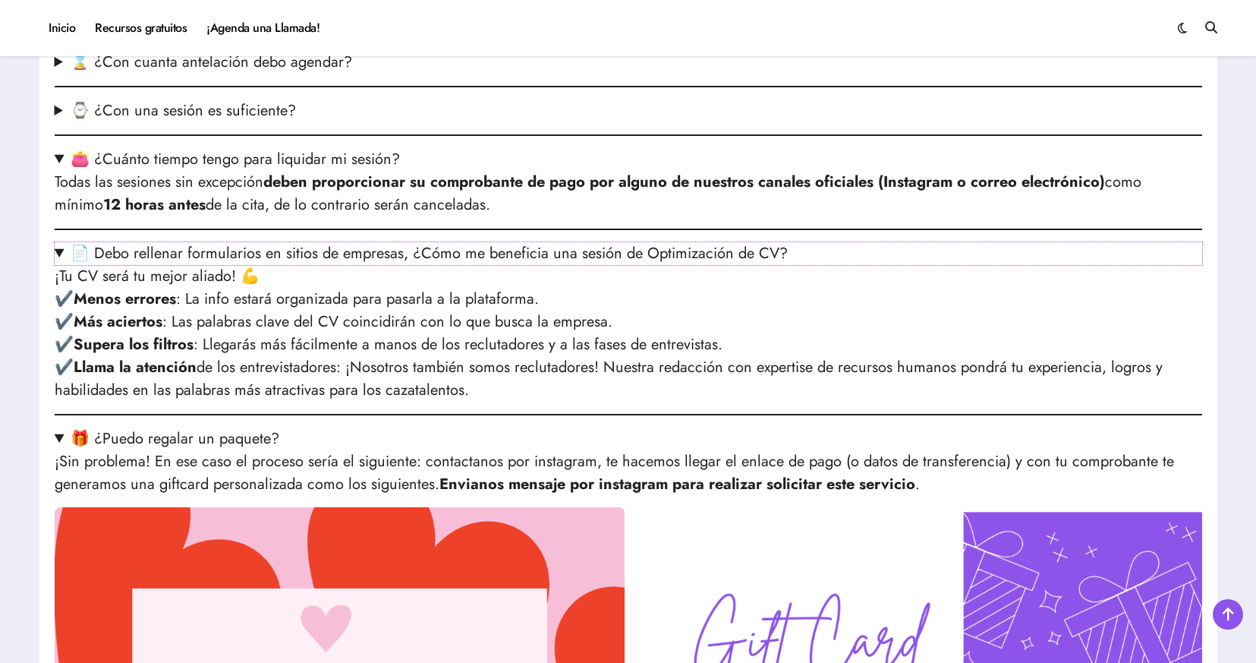
click at [269, 242] on summary "📄 Debo rellenar formularios en sitios de empresas, ¿Cómo me beneficia una sesió…" at bounding box center [629, 253] width 1148 height 23
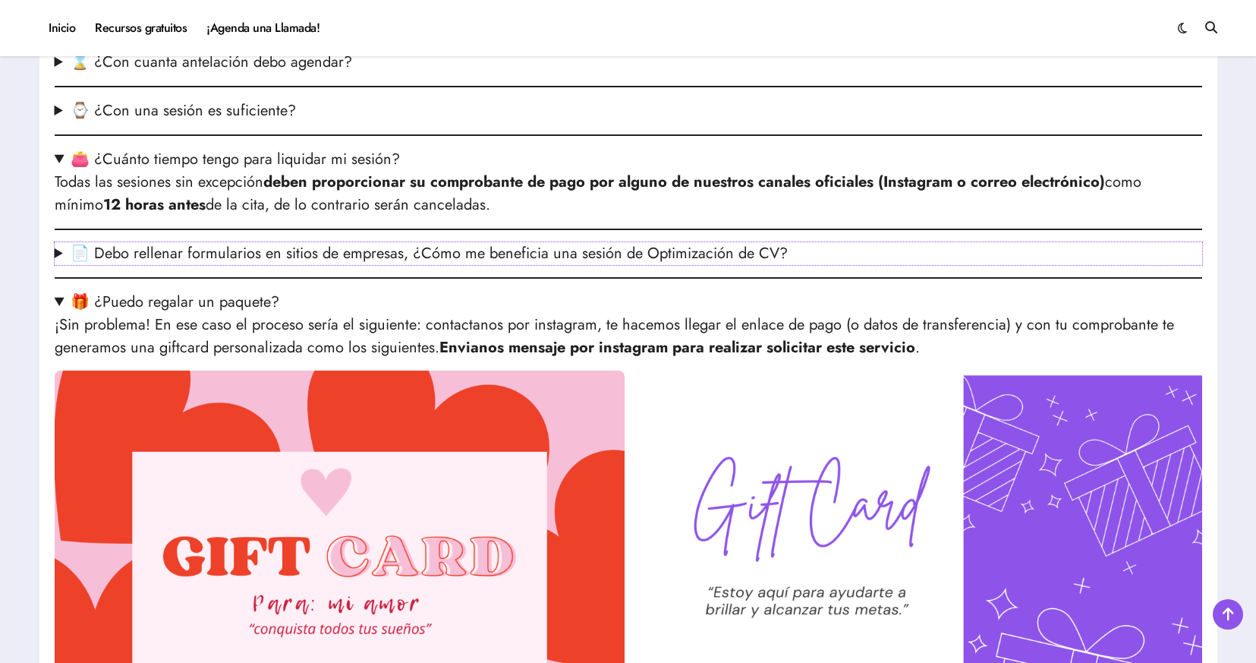
scroll to position [2028, 0]
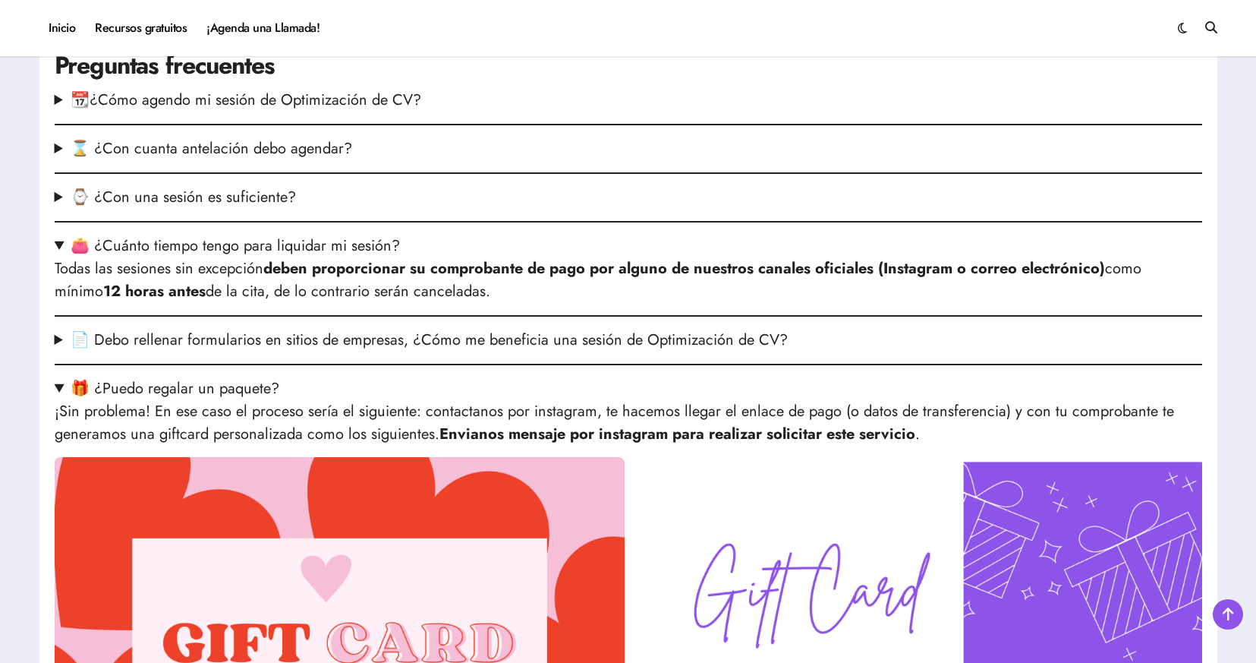
click at [276, 150] on summary "⌛ ¿Con cuanta antelación debo agendar?" at bounding box center [629, 148] width 1148 height 23
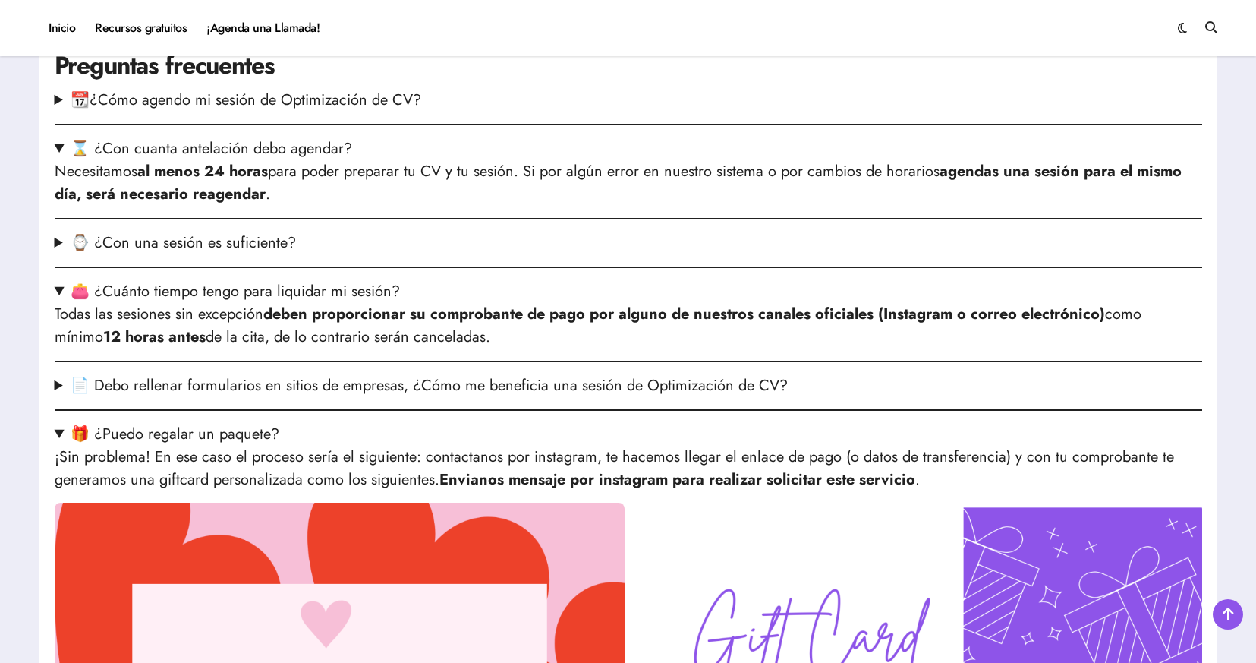
click at [324, 197] on p "Necesitamos al menos 24 horas para poder preparar tu CV y tu sesión. Si por alg…" at bounding box center [629, 183] width 1148 height 46
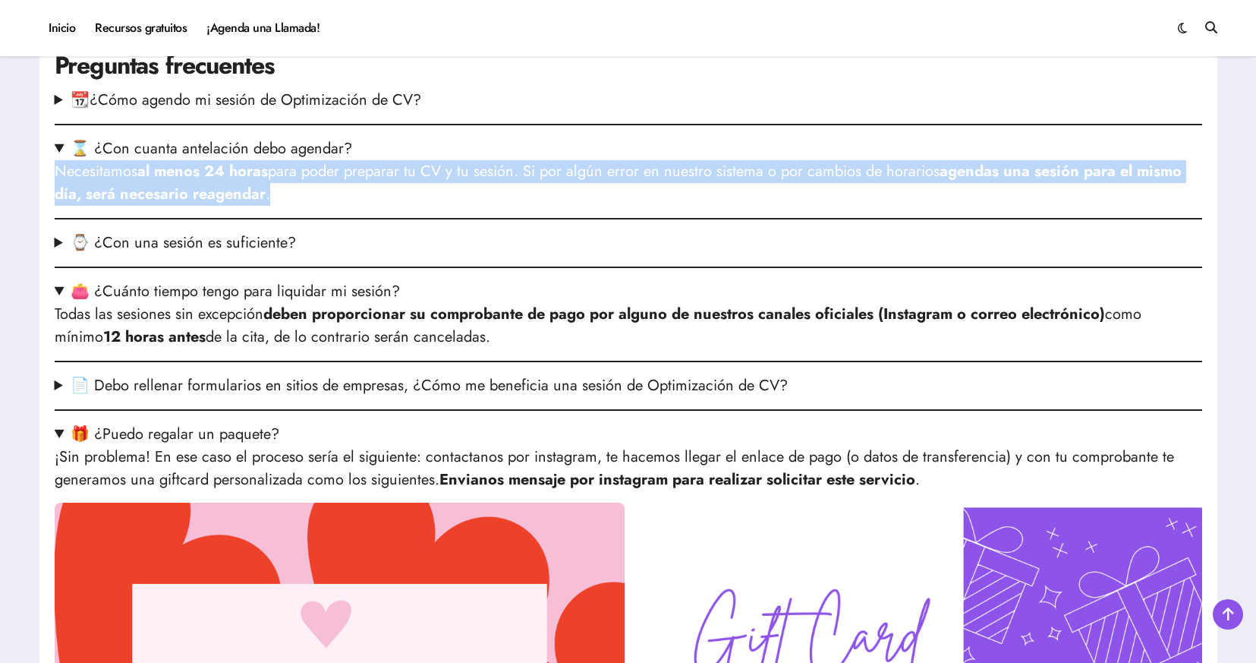
click at [324, 197] on p "Necesitamos al menos 24 horas para poder preparar tu CV y tu sesión. Si por alg…" at bounding box center [629, 183] width 1148 height 46
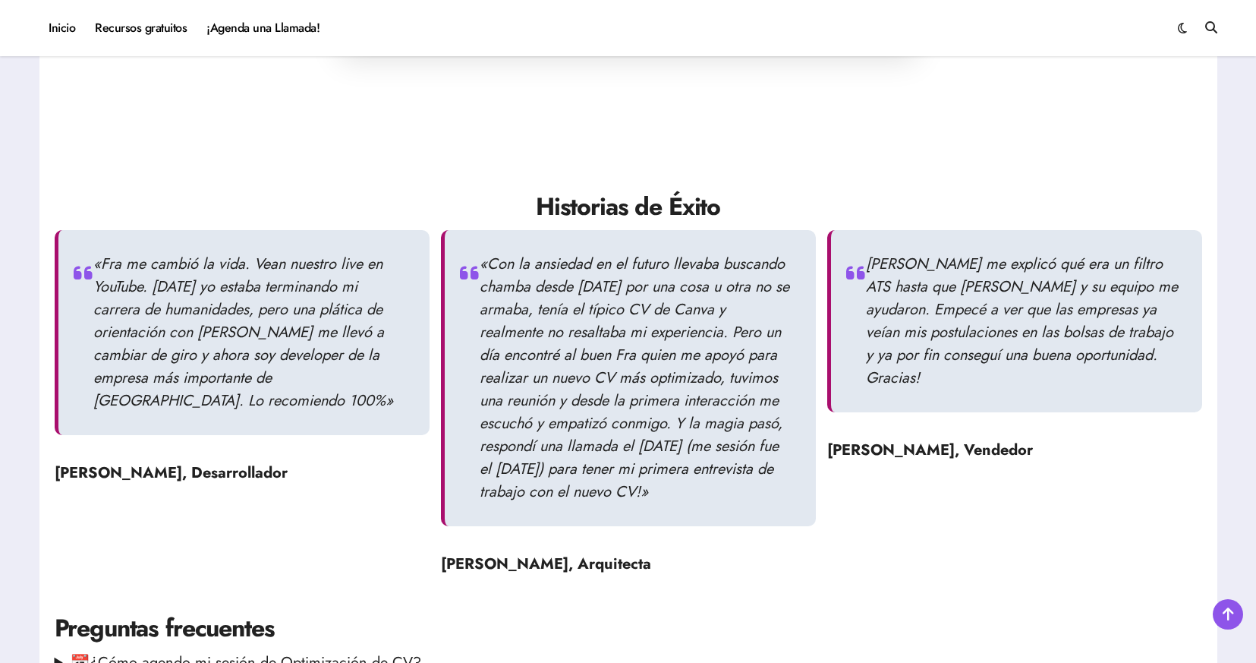
scroll to position [1494, 0]
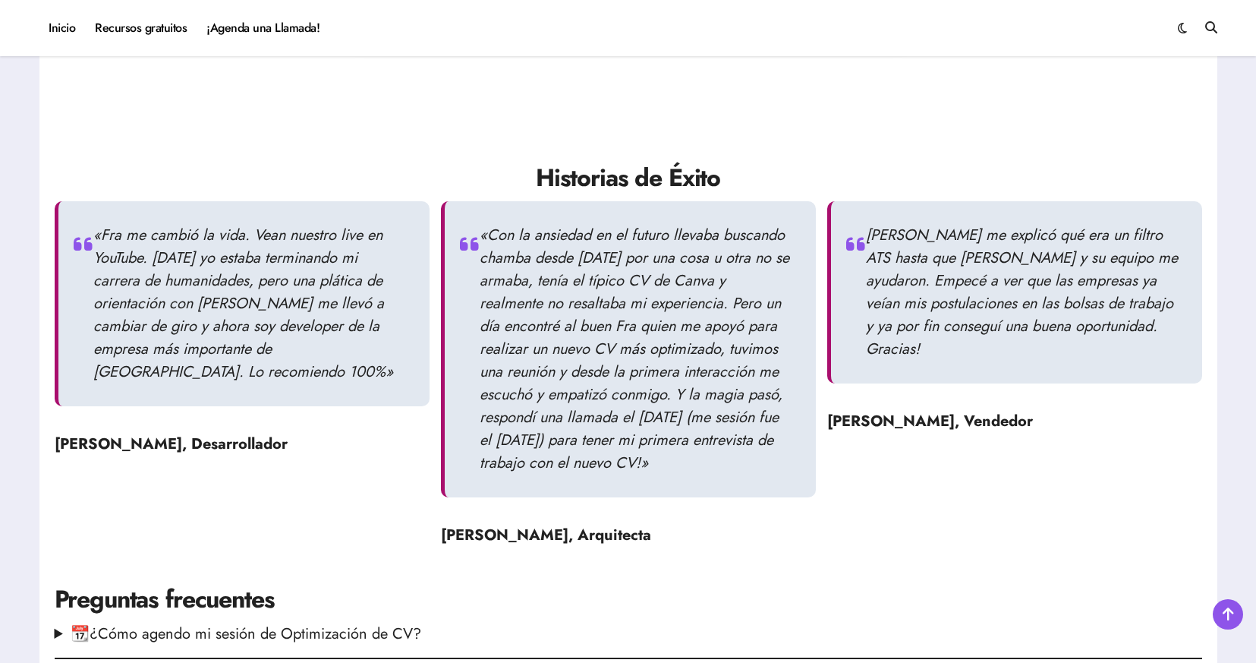
click at [641, 409] on p "«Con la ansiedad en el futuro llevaba buscando chamba desde [DATE] por una cosa…" at bounding box center [636, 349] width 313 height 250
click at [568, 262] on p "«Con la ansiedad en el futuro llevaba buscando chamba desde [DATE] por una cosa…" at bounding box center [636, 349] width 313 height 250
click at [644, 335] on p "«Con la ansiedad en el futuro llevaba buscando chamba desde [DATE] por una cosa…" at bounding box center [636, 349] width 313 height 250
click at [644, 337] on p "«Con la ansiedad en el futuro llevaba buscando chamba desde [DATE] por una cosa…" at bounding box center [636, 349] width 313 height 250
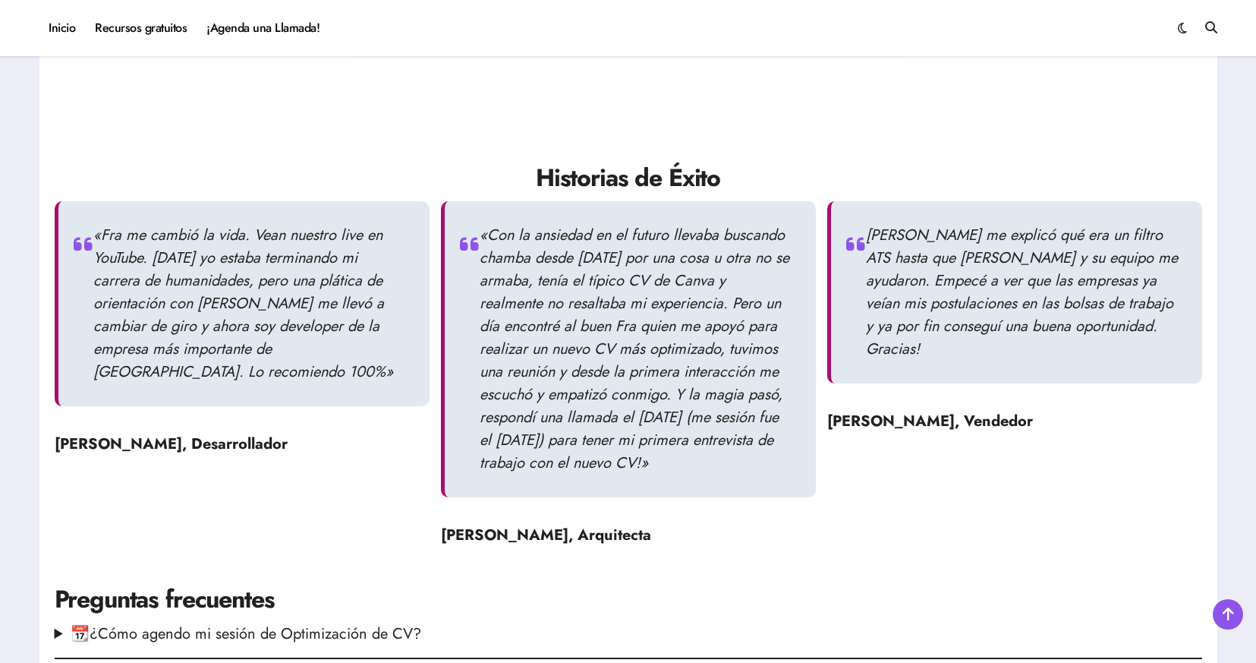
click at [628, 320] on p "«Con la ansiedad en el futuro llevaba buscando chamba desde [DATE] por una cosa…" at bounding box center [636, 349] width 313 height 250
click at [619, 389] on p "«Con la ansiedad en el futuro llevaba buscando chamba desde [DATE] por una cosa…" at bounding box center [636, 349] width 313 height 250
click at [625, 454] on p "«Con la ansiedad en el futuro llevaba buscando chamba desde [DATE] por una cosa…" at bounding box center [636, 349] width 313 height 250
click at [574, 257] on blockquote "«Con la ansiedad en el futuro llevaba buscando chamba desde [DATE] por una cosa…" at bounding box center [628, 349] width 375 height 296
click at [574, 255] on p "«Con la ansiedad en el futuro llevaba buscando chamba desde [DATE] por una cosa…" at bounding box center [636, 349] width 313 height 250
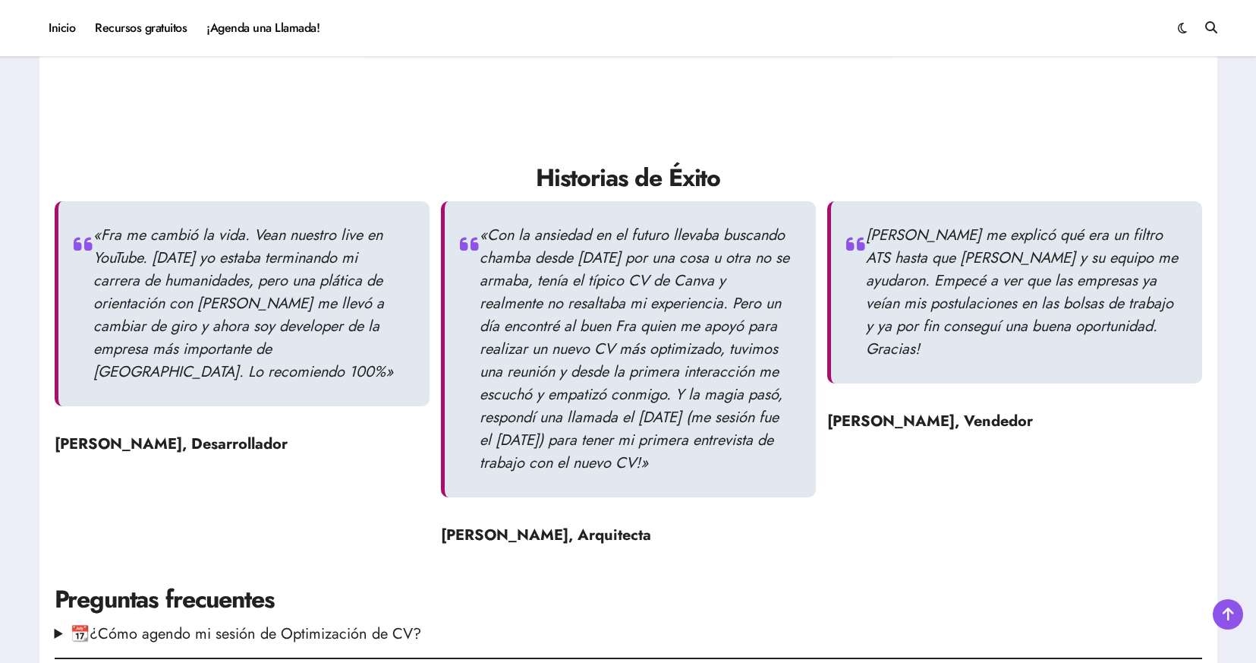
click at [620, 310] on p "«Con la ansiedad en el futuro llevaba buscando chamba desde [DATE] por una cosa…" at bounding box center [636, 349] width 313 height 250
click at [637, 377] on p "«Con la ansiedad en el futuro llevaba buscando chamba desde [DATE] por una cosa…" at bounding box center [636, 349] width 313 height 250
click at [960, 307] on p "[PERSON_NAME] me explicó qué era un filtro ATS hasta que [PERSON_NAME] y su equ…" at bounding box center [1022, 292] width 313 height 137
click at [963, 314] on p "[PERSON_NAME] me explicó qué era un filtro ATS hasta que [PERSON_NAME] y su equ…" at bounding box center [1022, 292] width 313 height 137
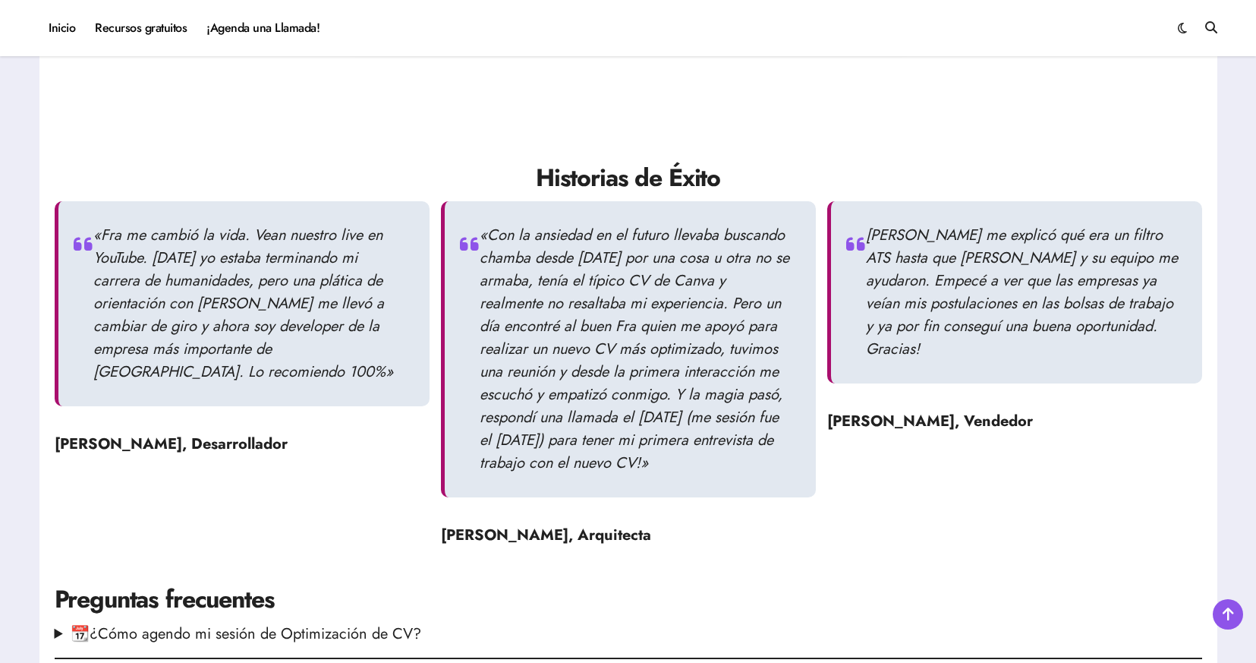
click at [963, 314] on p "[PERSON_NAME] me explicó qué era un filtro ATS hasta que [PERSON_NAME] y su equ…" at bounding box center [1022, 292] width 313 height 137
click at [993, 318] on p "[PERSON_NAME] me explicó qué era un filtro ATS hasta que [PERSON_NAME] y su equ…" at bounding box center [1022, 292] width 313 height 137
click at [967, 305] on p "[PERSON_NAME] me explicó qué era un filtro ATS hasta que [PERSON_NAME] y su equ…" at bounding box center [1022, 292] width 313 height 137
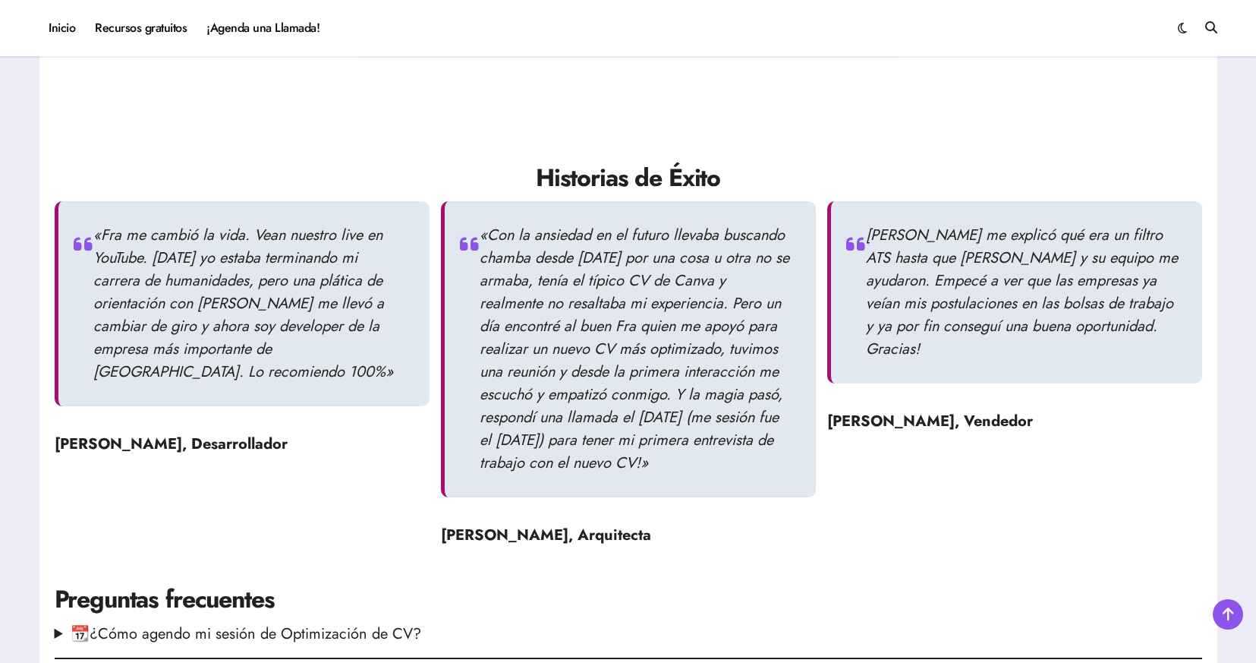
click at [967, 305] on p "[PERSON_NAME] me explicó qué era un filtro ATS hasta que [PERSON_NAME] y su equ…" at bounding box center [1022, 292] width 313 height 137
click at [969, 313] on p "[PERSON_NAME] me explicó qué era un filtro ATS hasta que [PERSON_NAME] y su equ…" at bounding box center [1022, 292] width 313 height 137
click at [990, 332] on p "[PERSON_NAME] me explicó qué era un filtro ATS hasta que [PERSON_NAME] y su equ…" at bounding box center [1022, 292] width 313 height 137
